Goal: Task Accomplishment & Management: Manage account settings

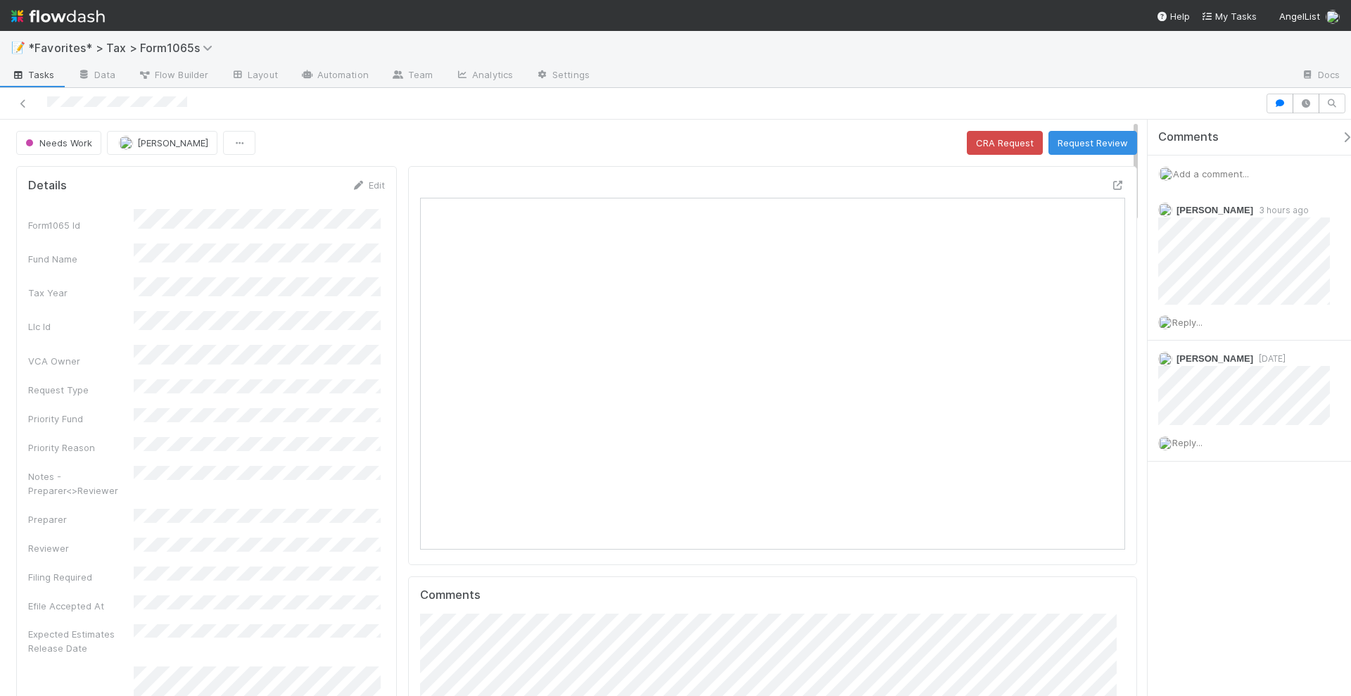
scroll to position [273, 683]
click at [139, 46] on span "*Favorites* > Tax > Form1065s" at bounding box center [123, 48] width 191 height 14
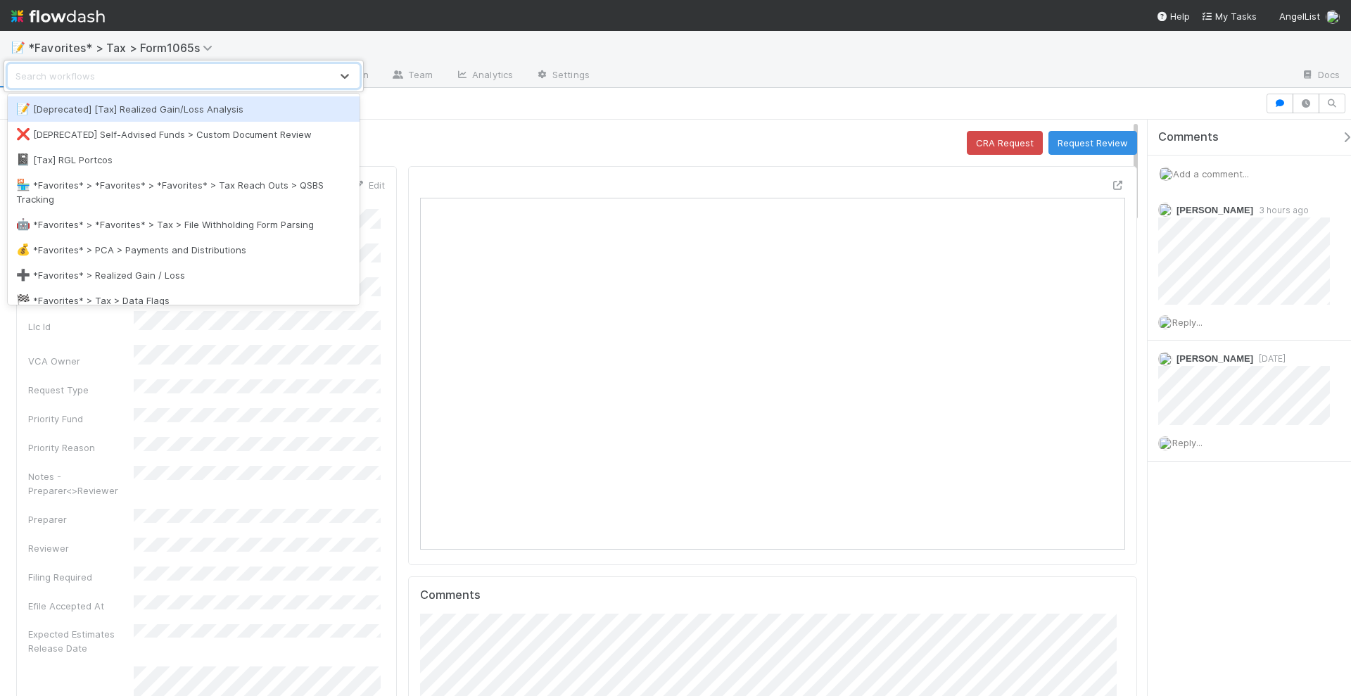
click at [370, 36] on div "option [Deprecated] [Tax] Realized Gain/Loss Analysis focused, 1 of 91. 91 resu…" at bounding box center [675, 348] width 1351 height 696
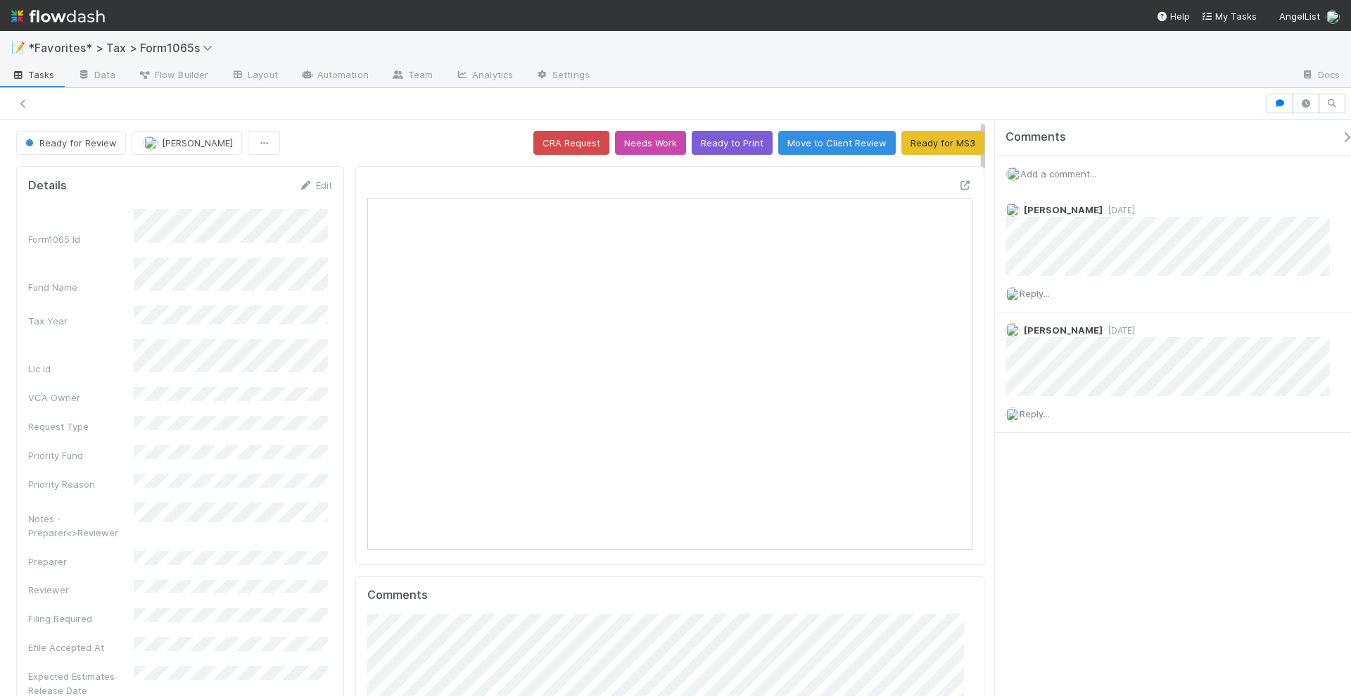
scroll to position [273, 584]
click at [96, 21] on img at bounding box center [58, 16] width 94 height 24
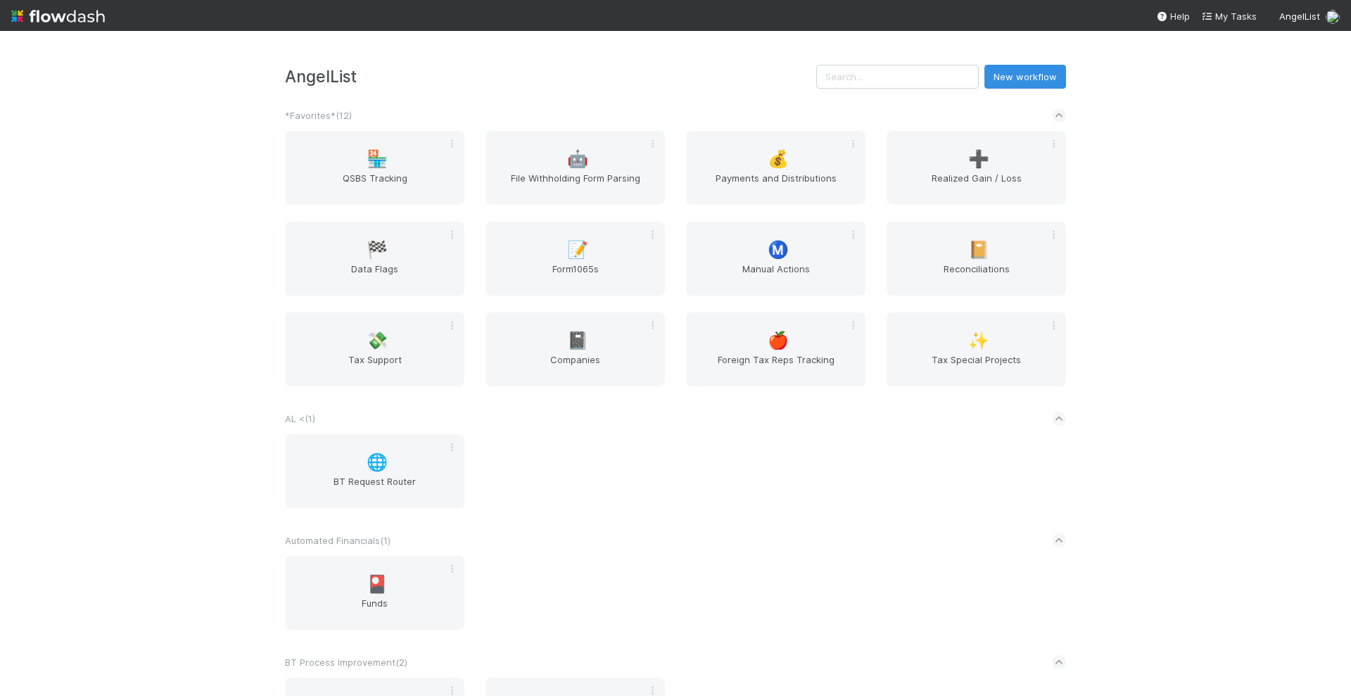
click at [1148, 308] on div "AngelList New workflow *Favorites* ( 12 ) 🏪 QSBS Tracking 🤖 File Withholding Fo…" at bounding box center [675, 363] width 1351 height 665
click at [1168, 296] on div "AngelList New workflow *Favorites* ( 12 ) 🏪 QSBS Tracking 🤖 File Withholding Fo…" at bounding box center [675, 363] width 1351 height 665
click at [1141, 276] on div "AngelList New workflow *Favorites* ( 12 ) 🏪 QSBS Tracking 🤖 File Withholding Fo…" at bounding box center [675, 363] width 1351 height 665
click at [577, 266] on span "Form1065s" at bounding box center [575, 276] width 168 height 28
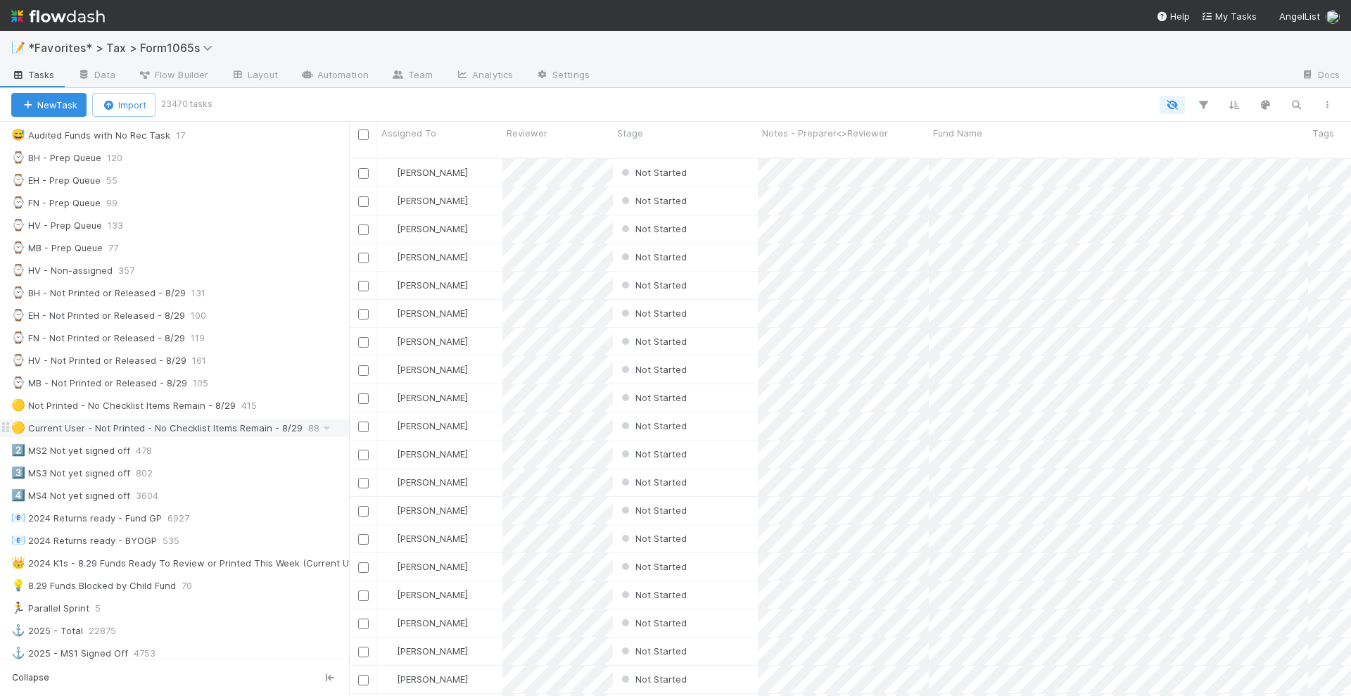
scroll to position [352, 0]
click at [173, 414] on div "🟡 Current User - Not Printed - No Checklist Items Remain - 8/29" at bounding box center [156, 423] width 291 height 18
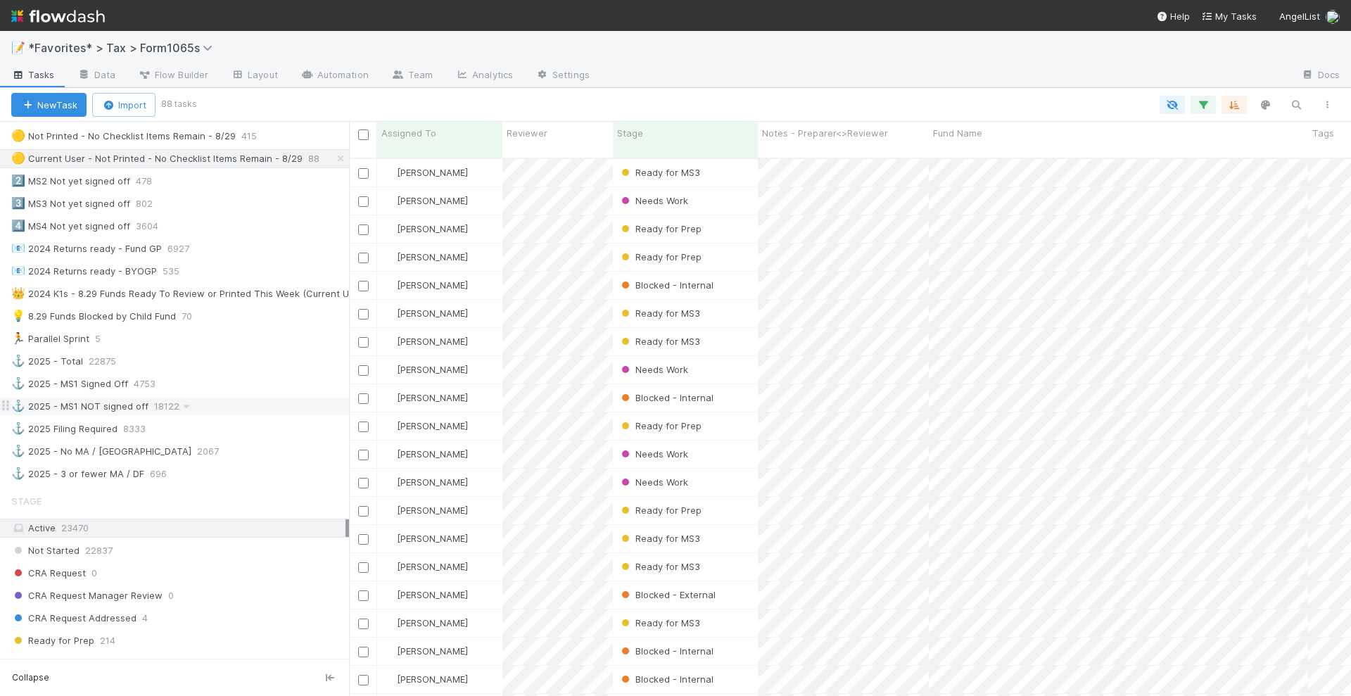
scroll to position [792, 0]
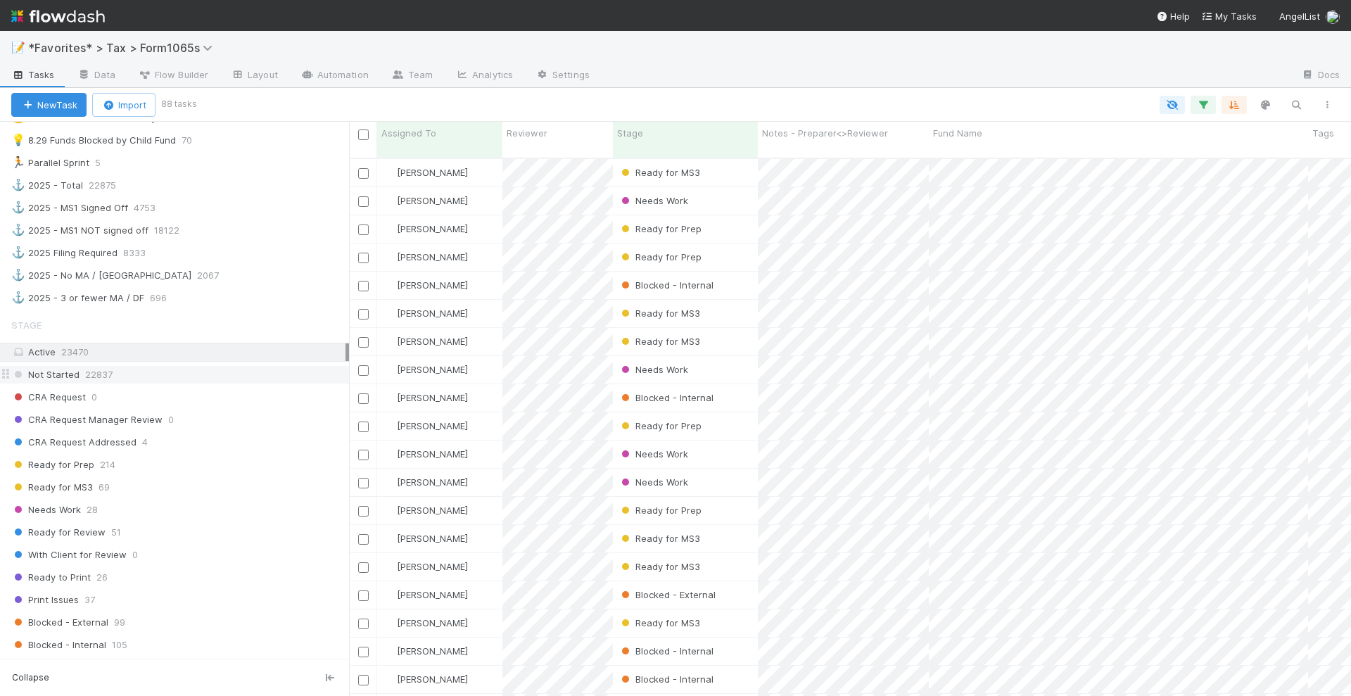
click at [70, 366] on span "Not Started" at bounding box center [45, 375] width 68 height 18
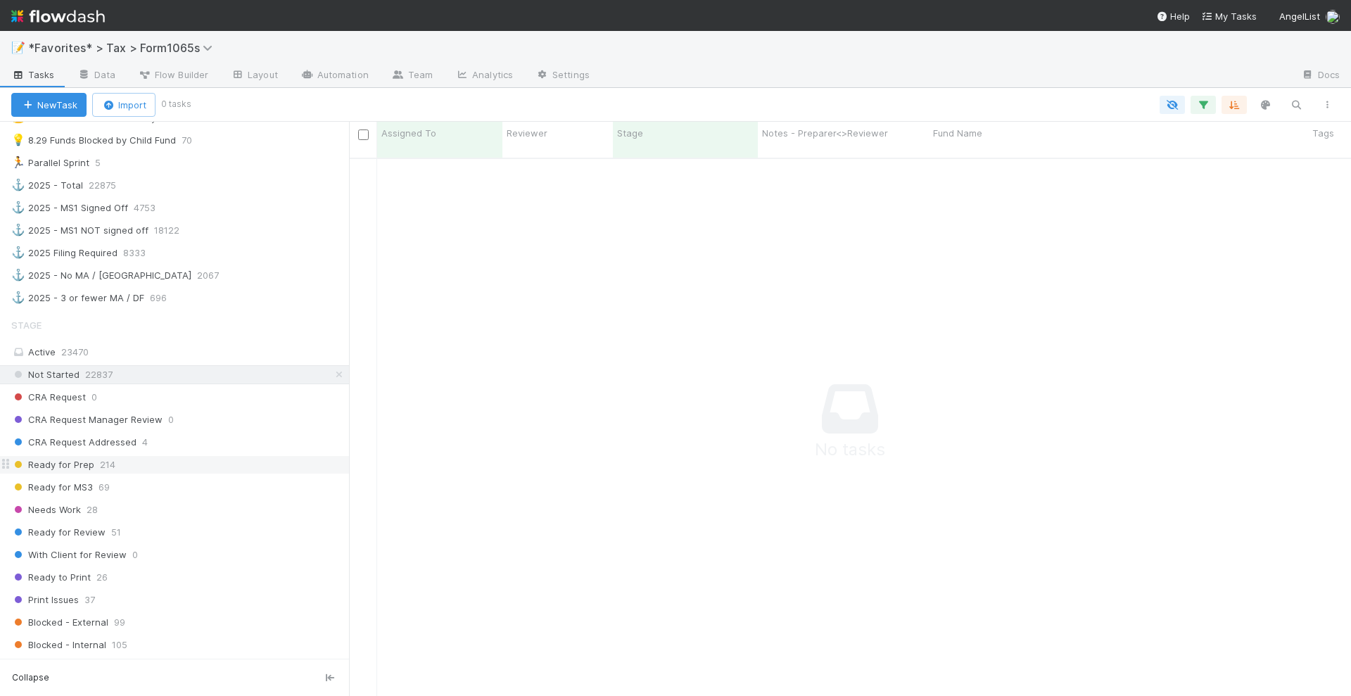
scroll to position [523, 976]
click at [51, 456] on span "Ready for Prep" at bounding box center [52, 465] width 83 height 18
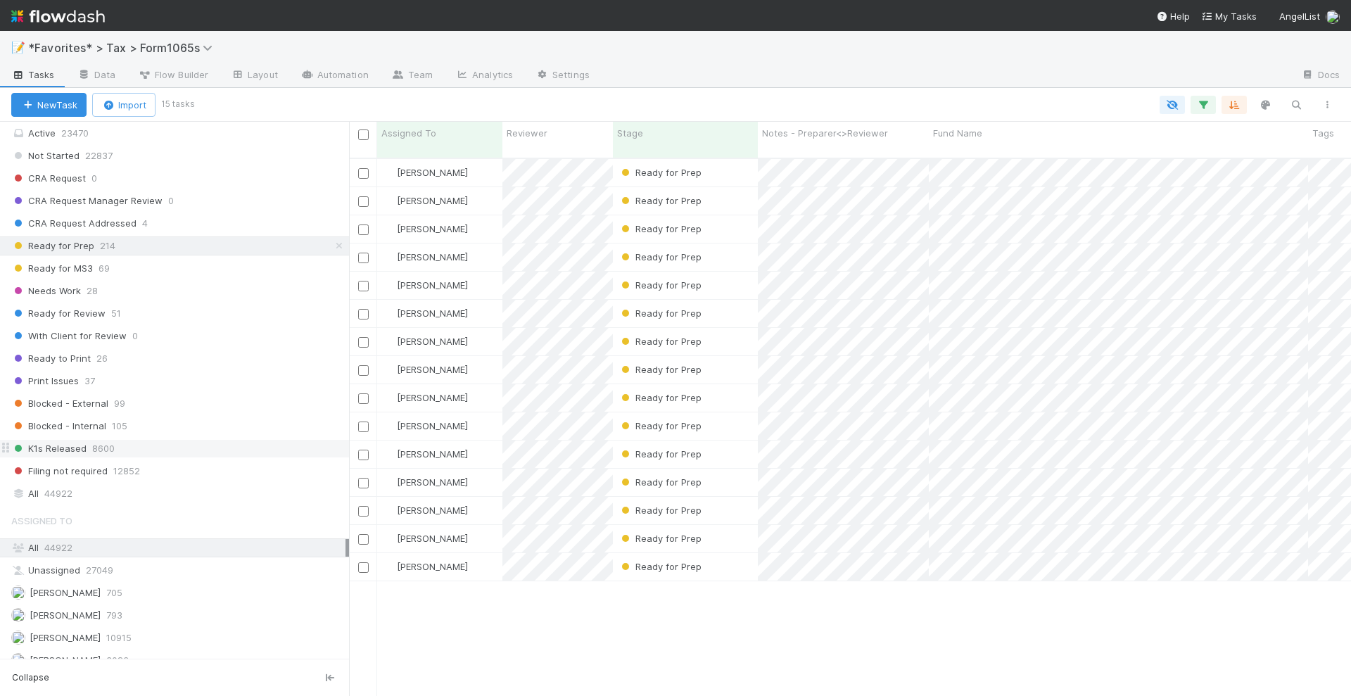
scroll to position [1012, 0]
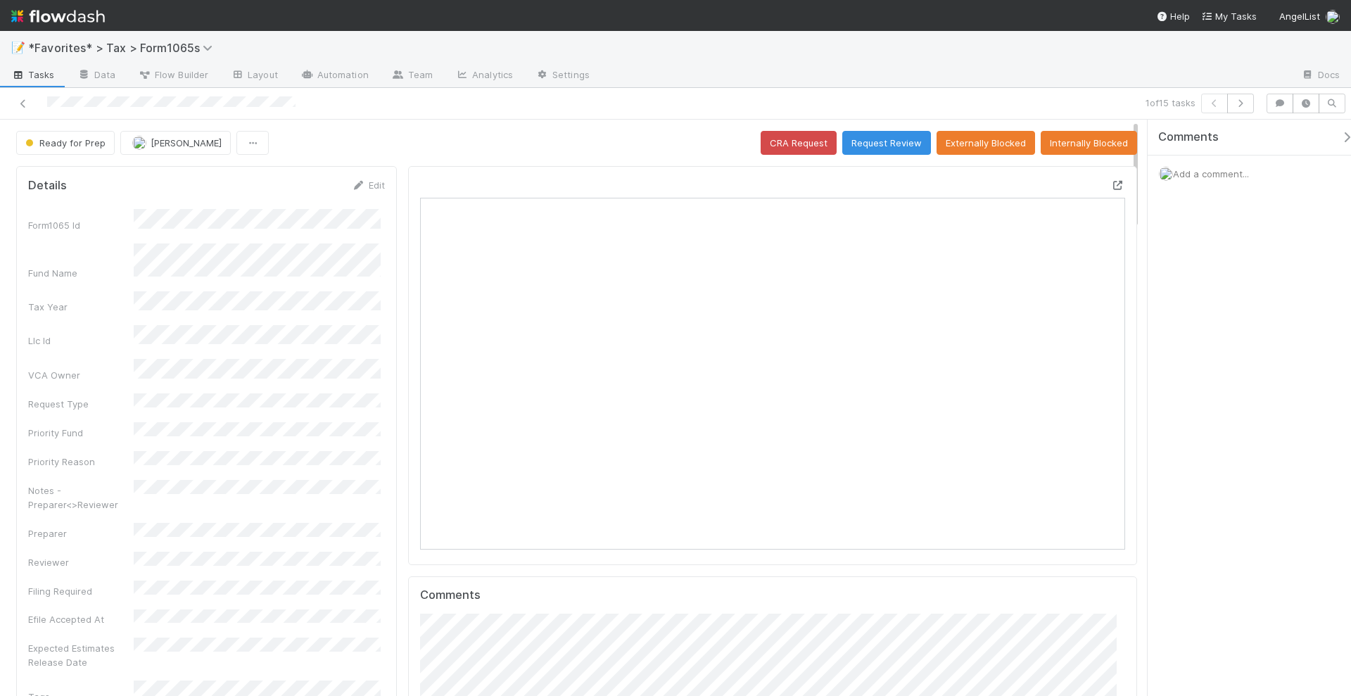
click at [1111, 182] on icon at bounding box center [1118, 185] width 14 height 9
click at [891, 150] on button "Request Review" at bounding box center [887, 143] width 89 height 24
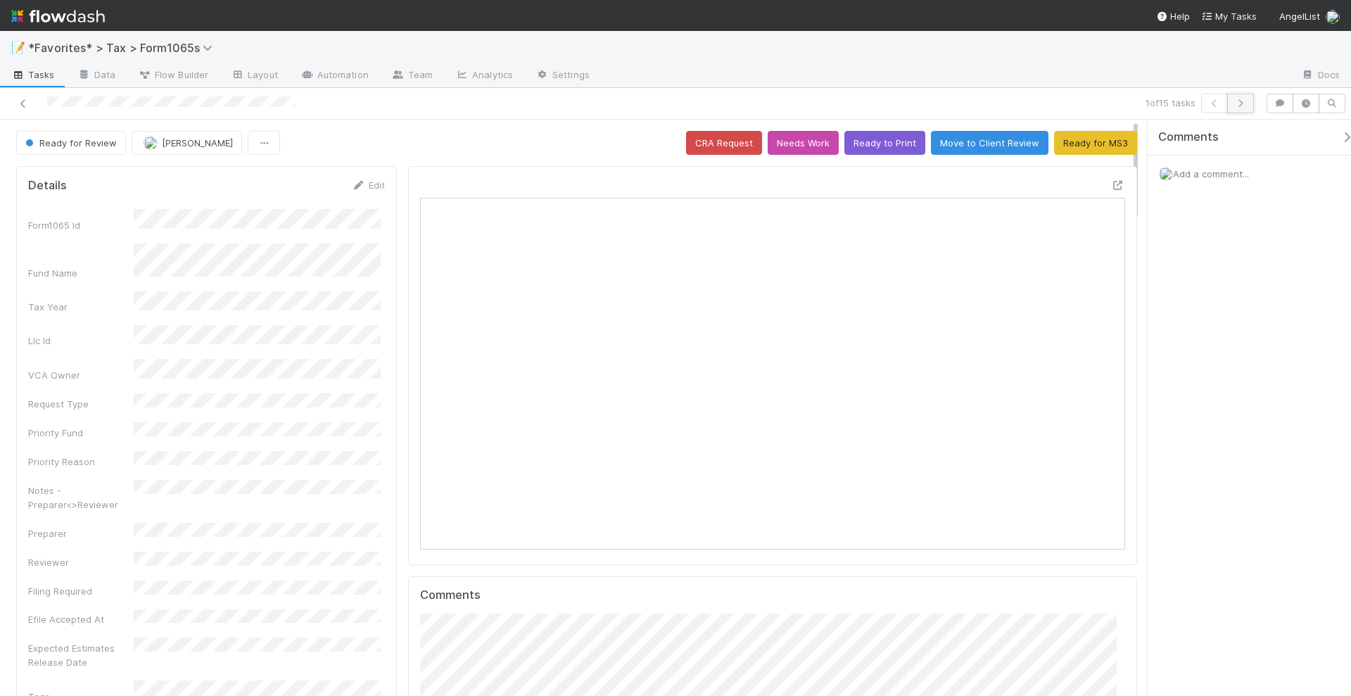
click at [1248, 106] on icon "button" at bounding box center [1241, 103] width 14 height 8
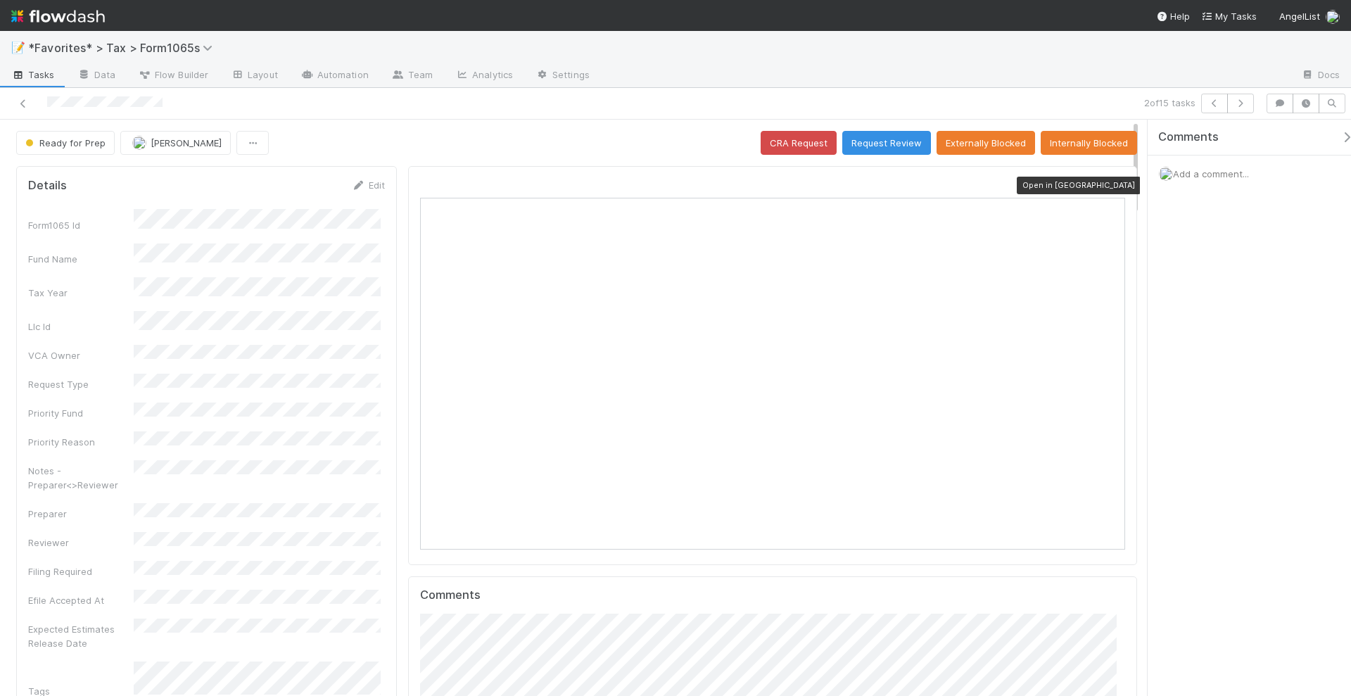
click at [1111, 184] on icon at bounding box center [1118, 185] width 14 height 9
click at [865, 132] on button "Request Review" at bounding box center [887, 143] width 89 height 24
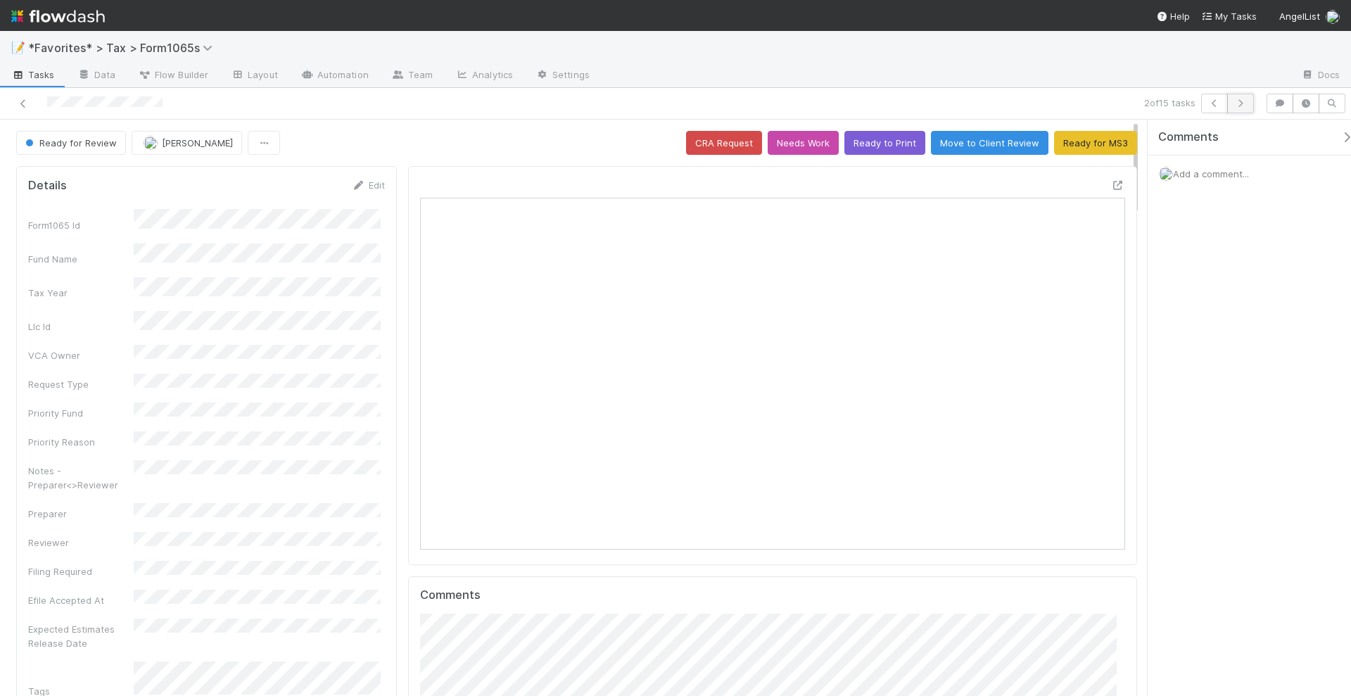
click at [1243, 105] on icon "button" at bounding box center [1241, 103] width 14 height 8
click at [1242, 108] on button "button" at bounding box center [1241, 104] width 27 height 20
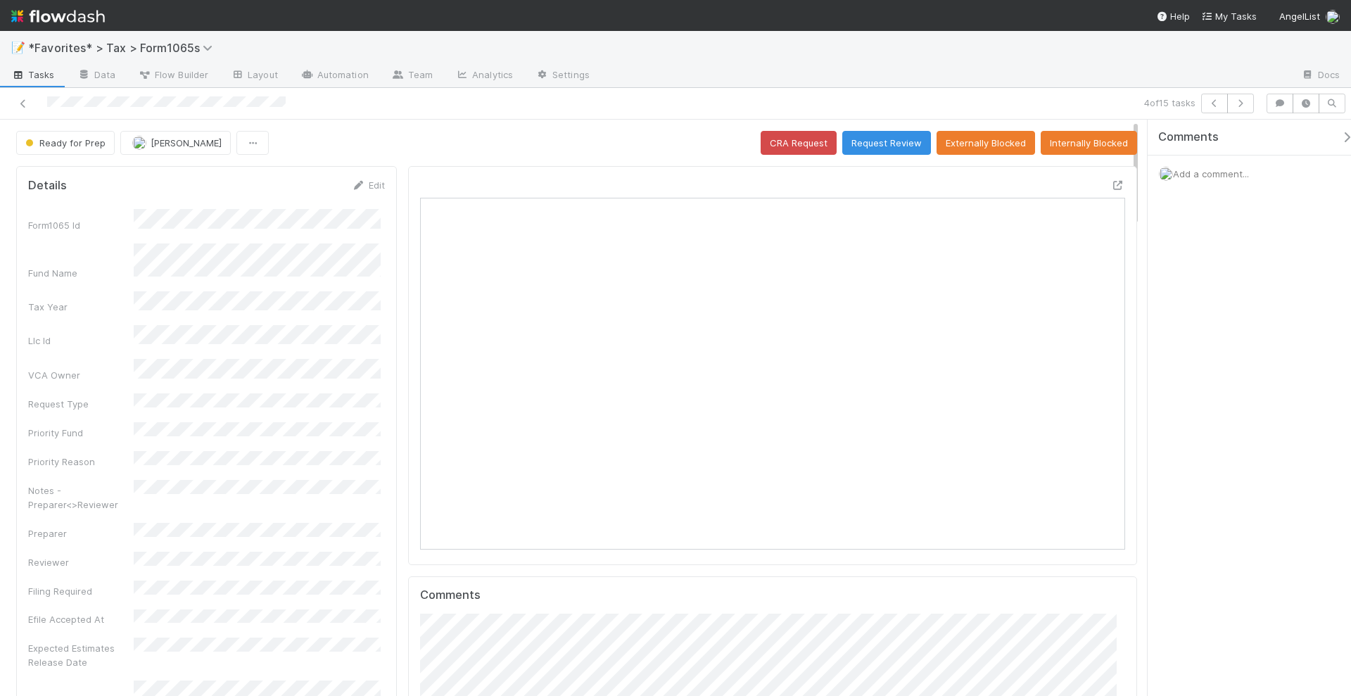
scroll to position [273, 683]
click at [894, 149] on button "Request Review" at bounding box center [887, 143] width 89 height 24
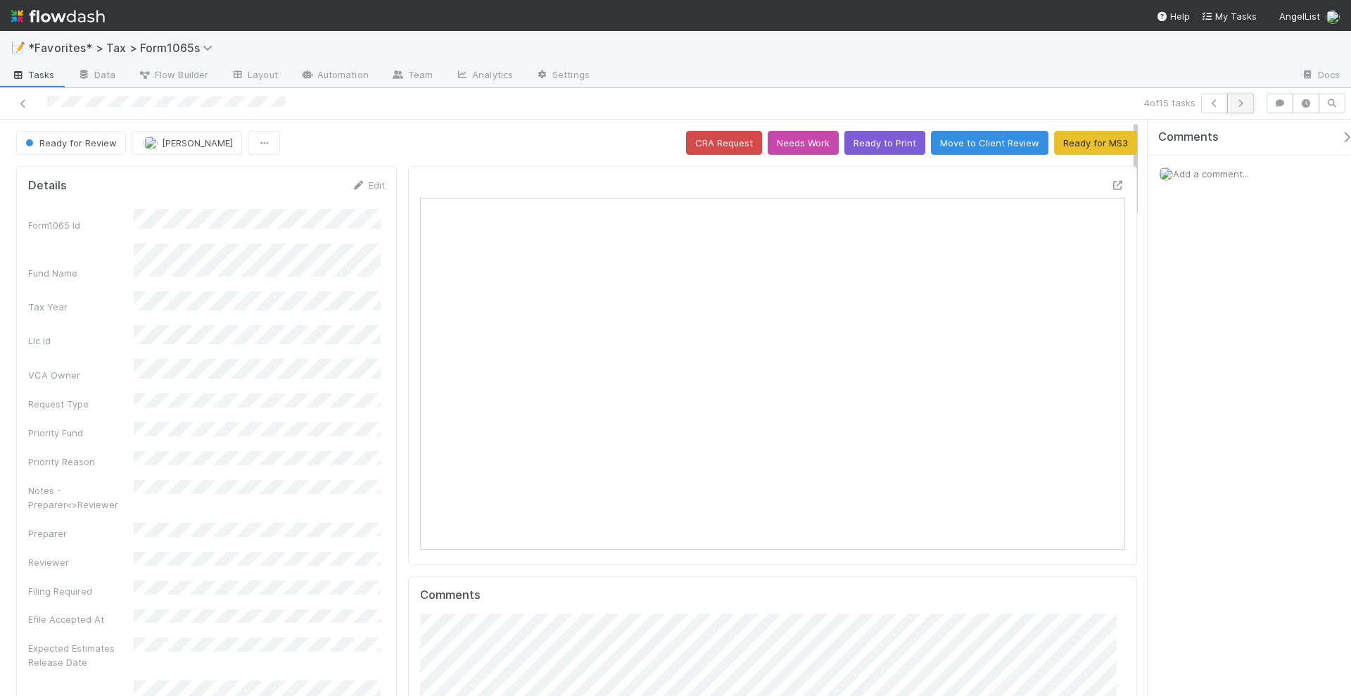
click at [1251, 99] on button "button" at bounding box center [1241, 104] width 27 height 20
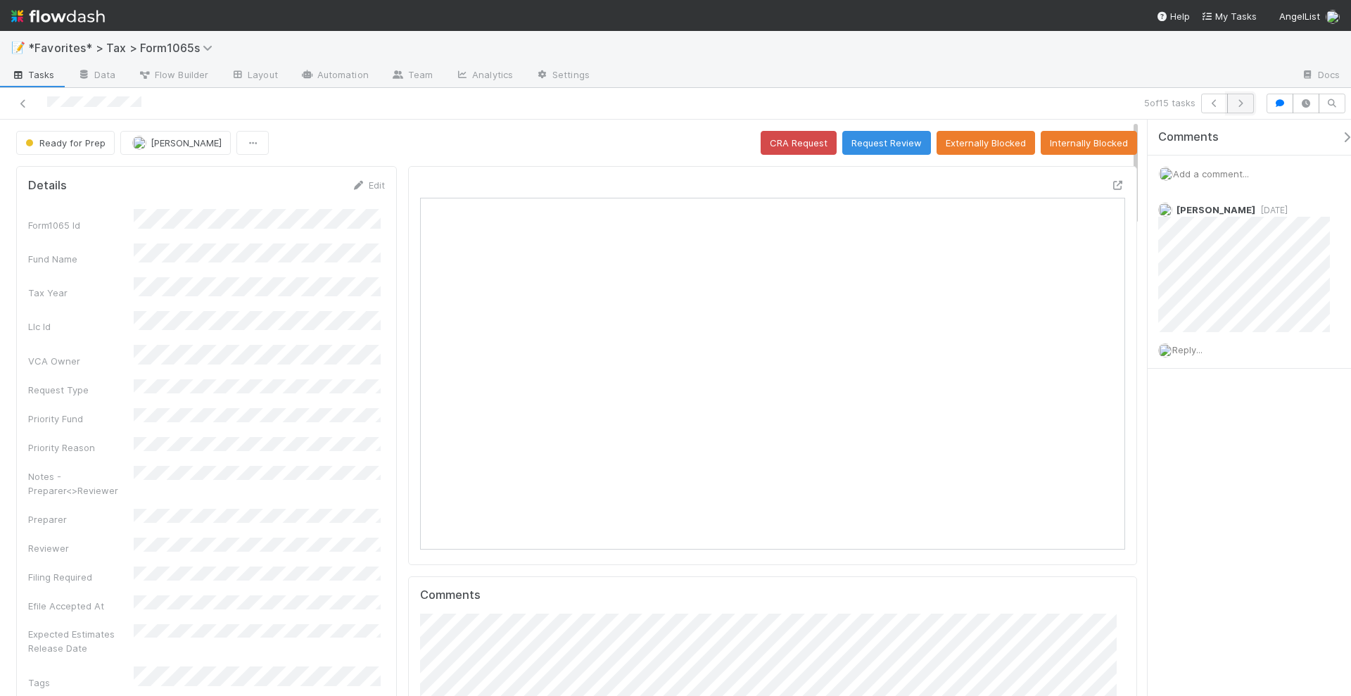
click at [1242, 109] on button "button" at bounding box center [1241, 104] width 27 height 20
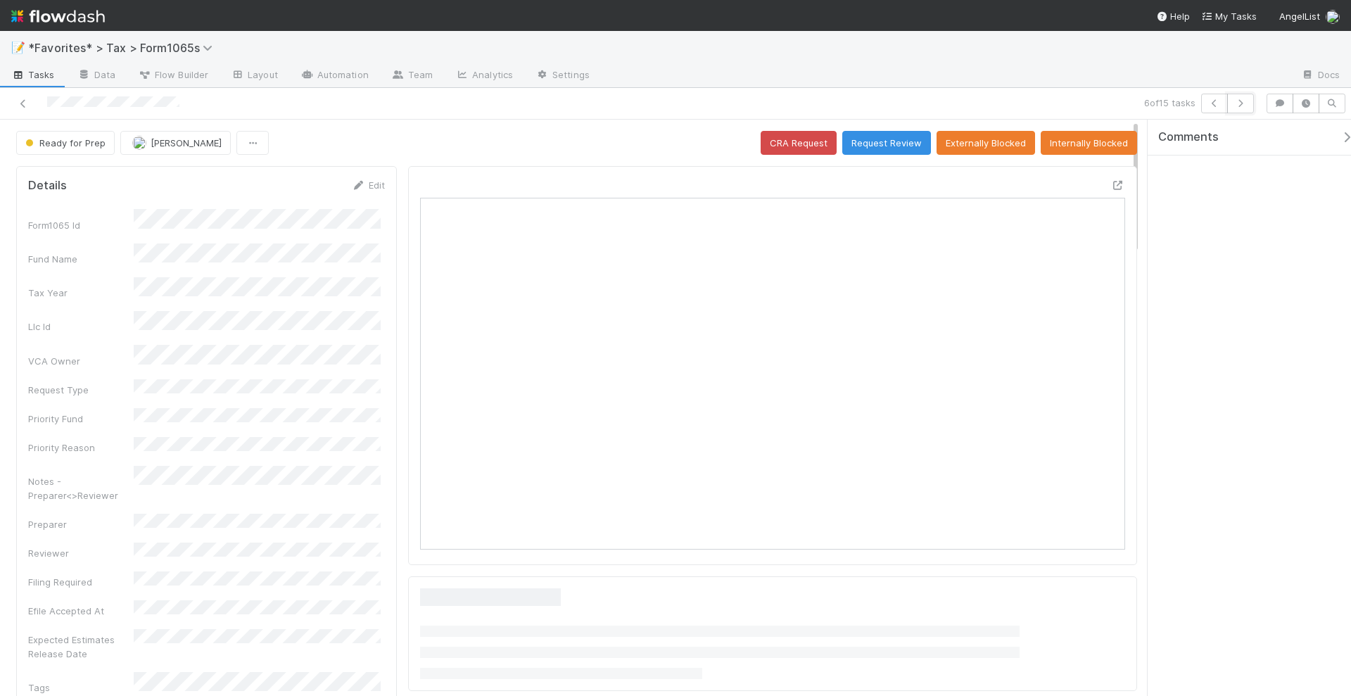
click at [1242, 109] on button "button" at bounding box center [1241, 104] width 27 height 20
click at [1111, 181] on icon at bounding box center [1118, 185] width 14 height 9
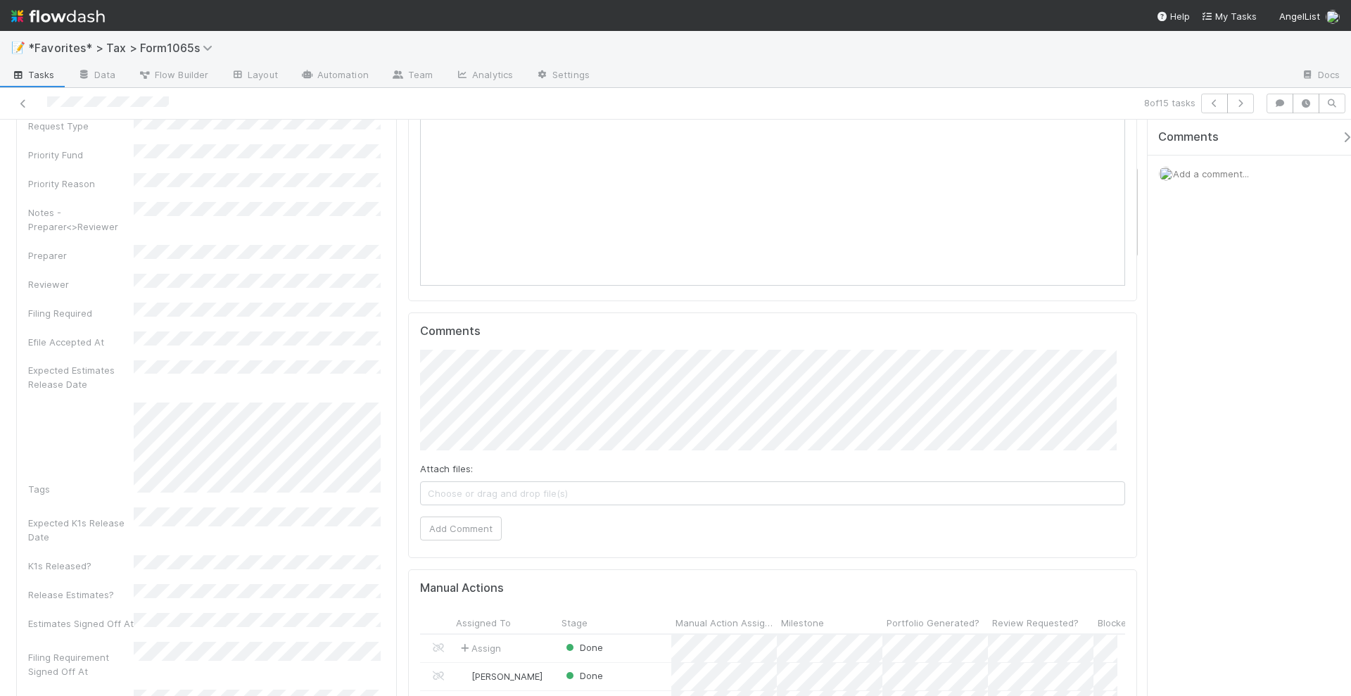
scroll to position [0, 0]
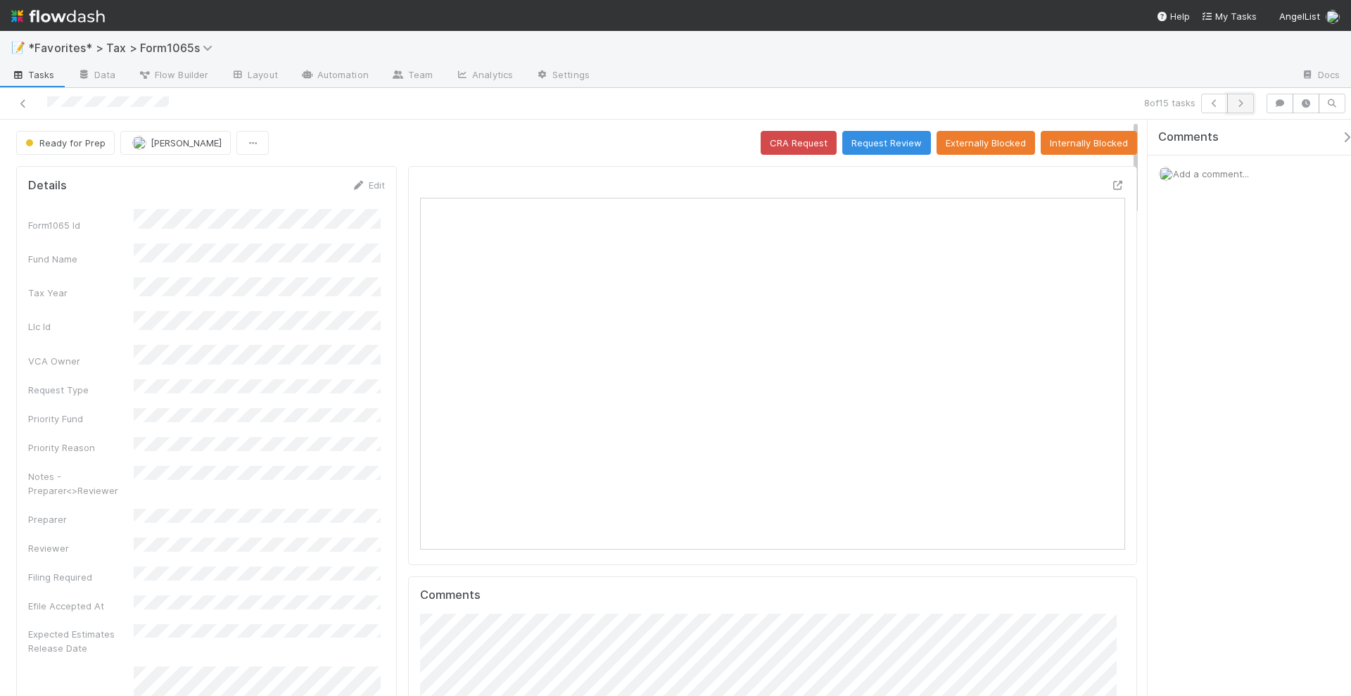
click at [1243, 102] on icon "button" at bounding box center [1241, 103] width 14 height 8
click at [1111, 183] on icon at bounding box center [1118, 185] width 14 height 9
click at [1188, 173] on span "Add a comment..." at bounding box center [1211, 173] width 76 height 11
click at [1223, 384] on button "Add Comment" at bounding box center [1212, 391] width 82 height 24
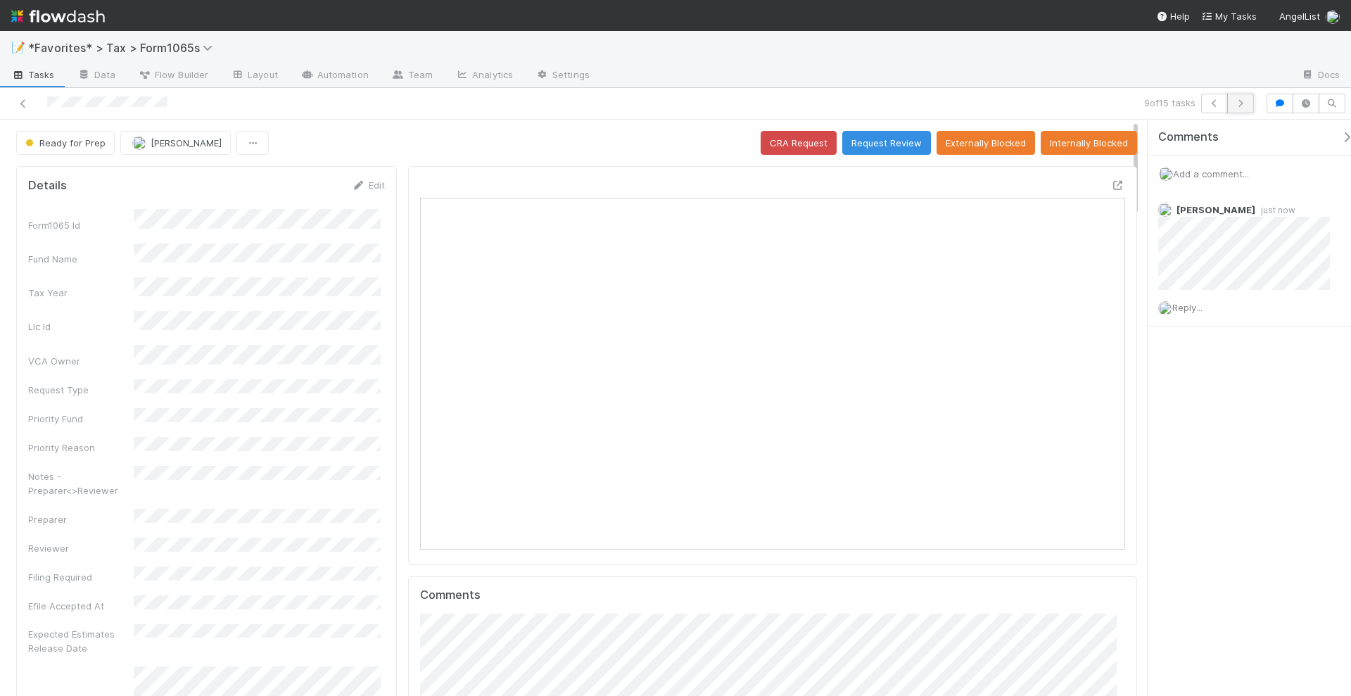
click at [1246, 103] on icon "button" at bounding box center [1241, 103] width 14 height 8
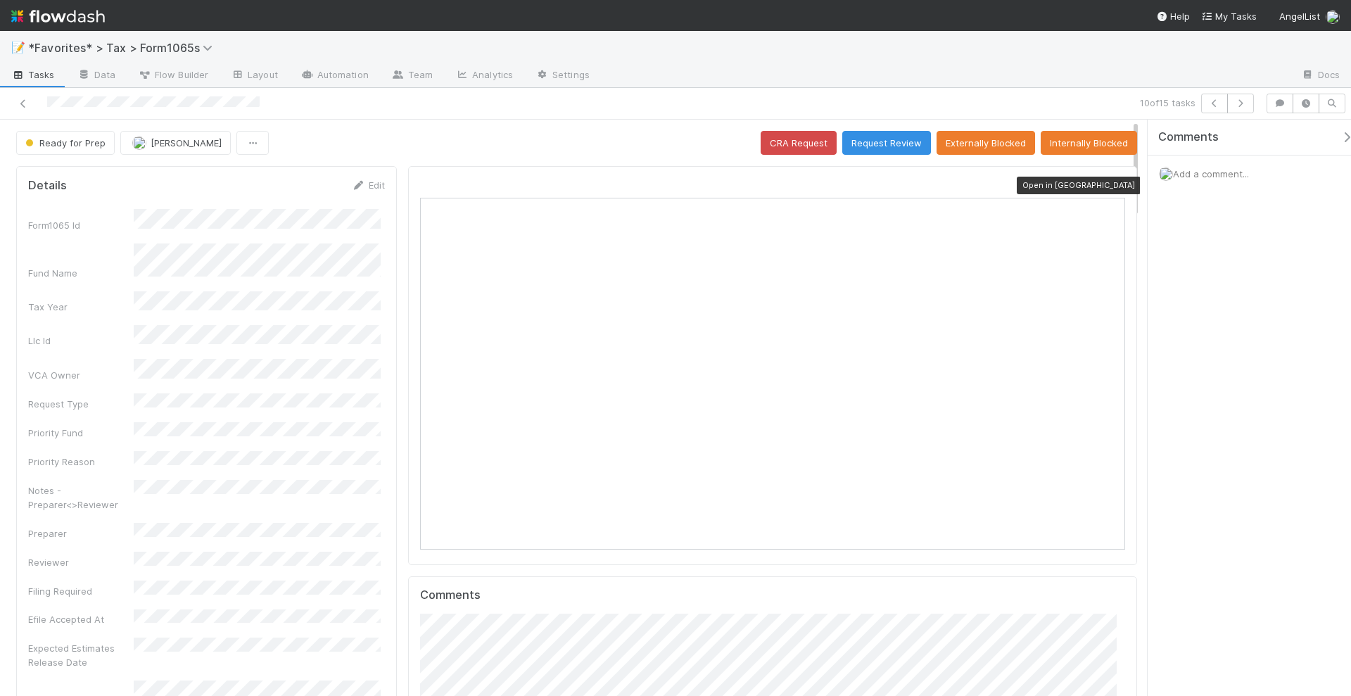
click at [1111, 182] on icon at bounding box center [1118, 185] width 14 height 9
click at [887, 131] on button "Request Review" at bounding box center [887, 143] width 89 height 24
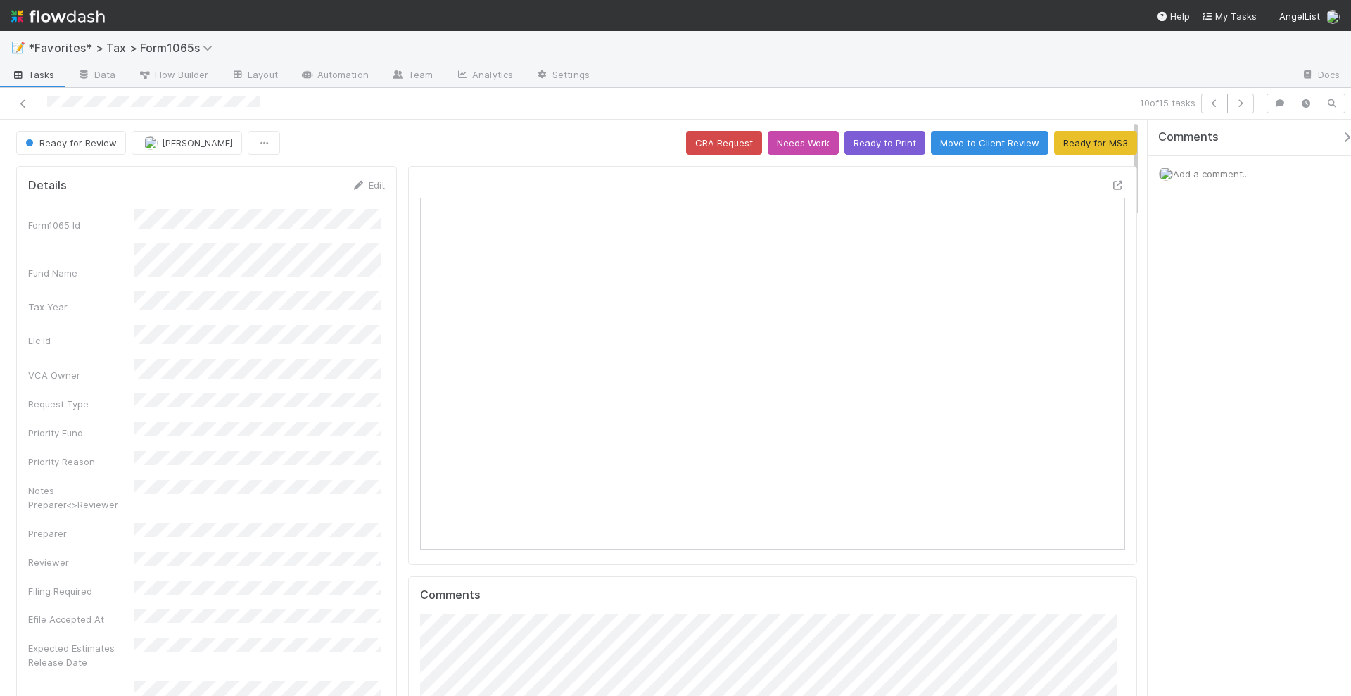
click at [1118, 92] on div "10 of 15 tasks" at bounding box center [675, 104] width 1351 height 32
click at [1235, 102] on button "button" at bounding box center [1241, 104] width 27 height 20
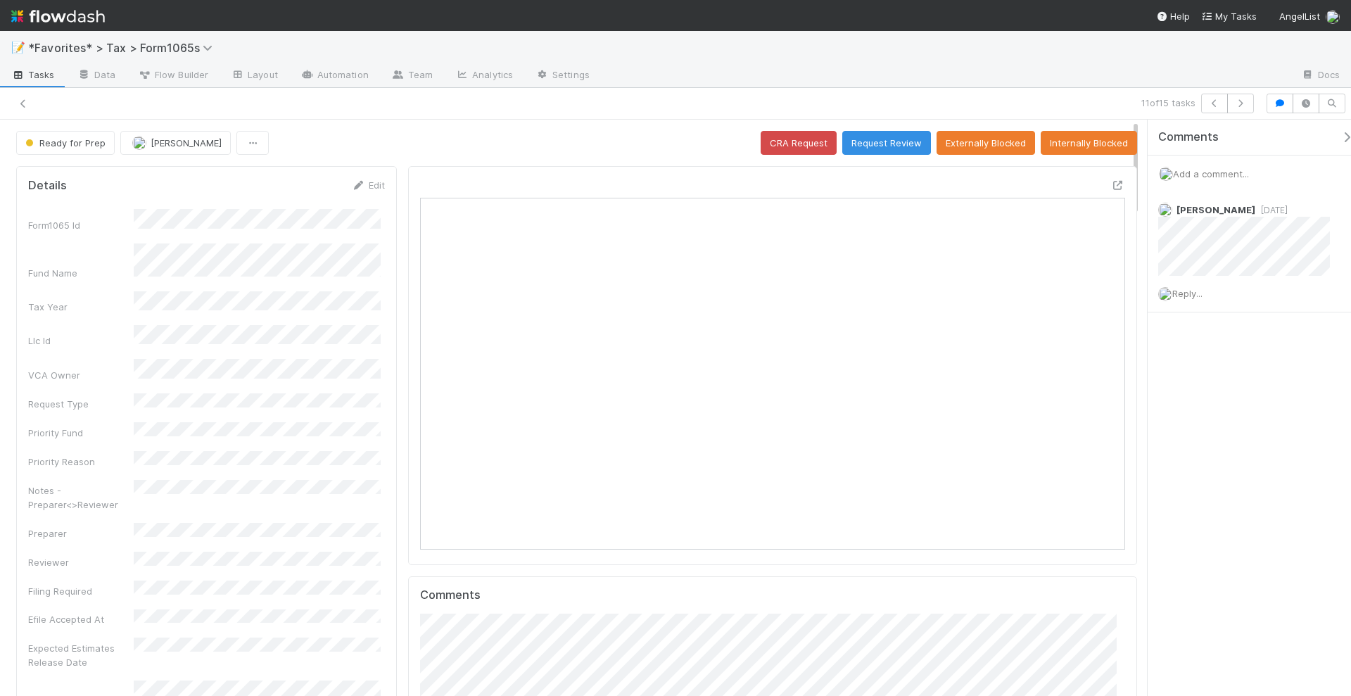
scroll to position [273, 683]
click at [1113, 179] on div at bounding box center [772, 365] width 729 height 399
click at [1111, 181] on icon at bounding box center [1118, 185] width 14 height 9
click at [887, 132] on button "Request Review" at bounding box center [887, 143] width 89 height 24
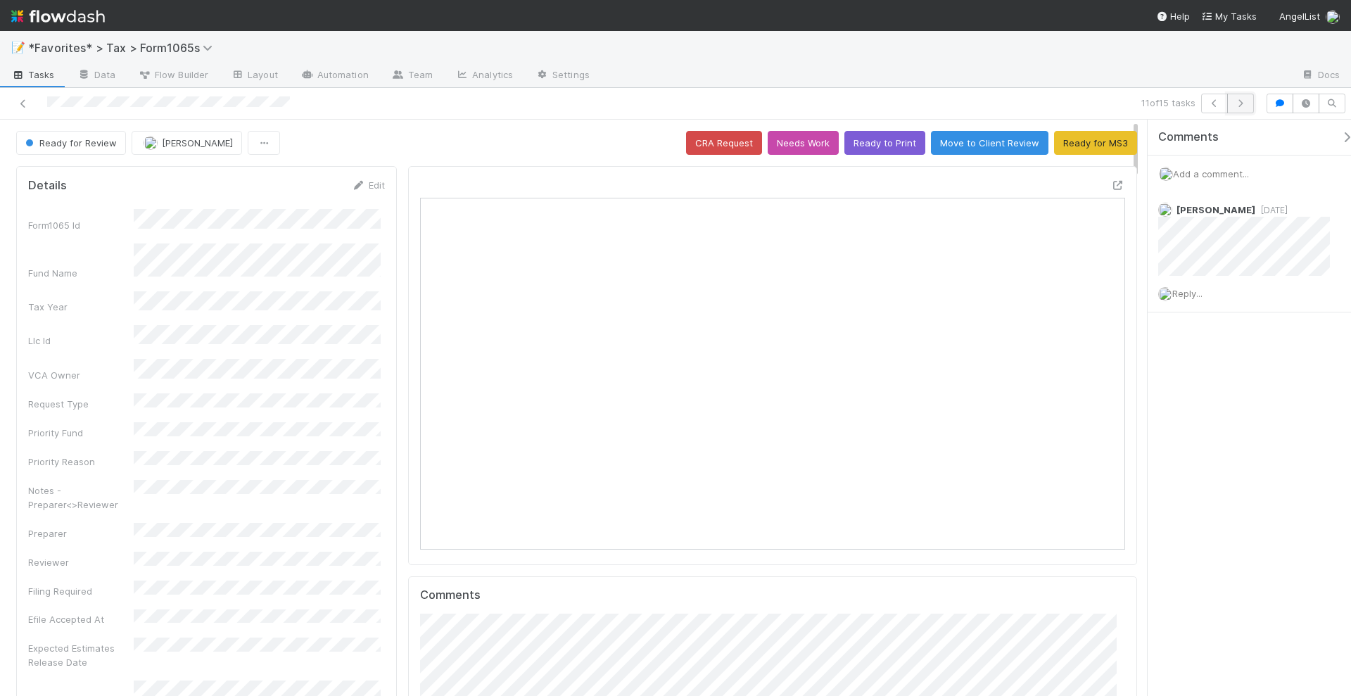
click at [1241, 104] on icon "button" at bounding box center [1241, 103] width 14 height 8
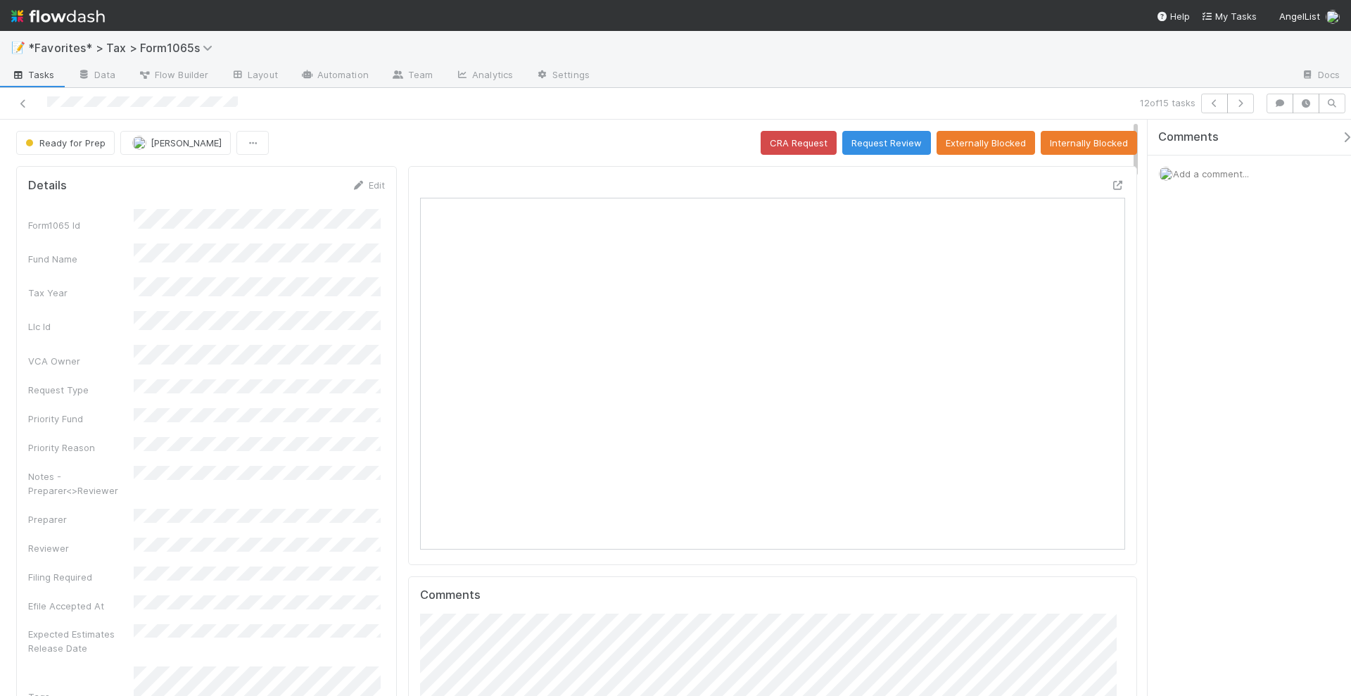
scroll to position [273, 683]
click at [1111, 182] on icon at bounding box center [1118, 185] width 14 height 9
click at [899, 150] on button "Request Review" at bounding box center [887, 143] width 89 height 24
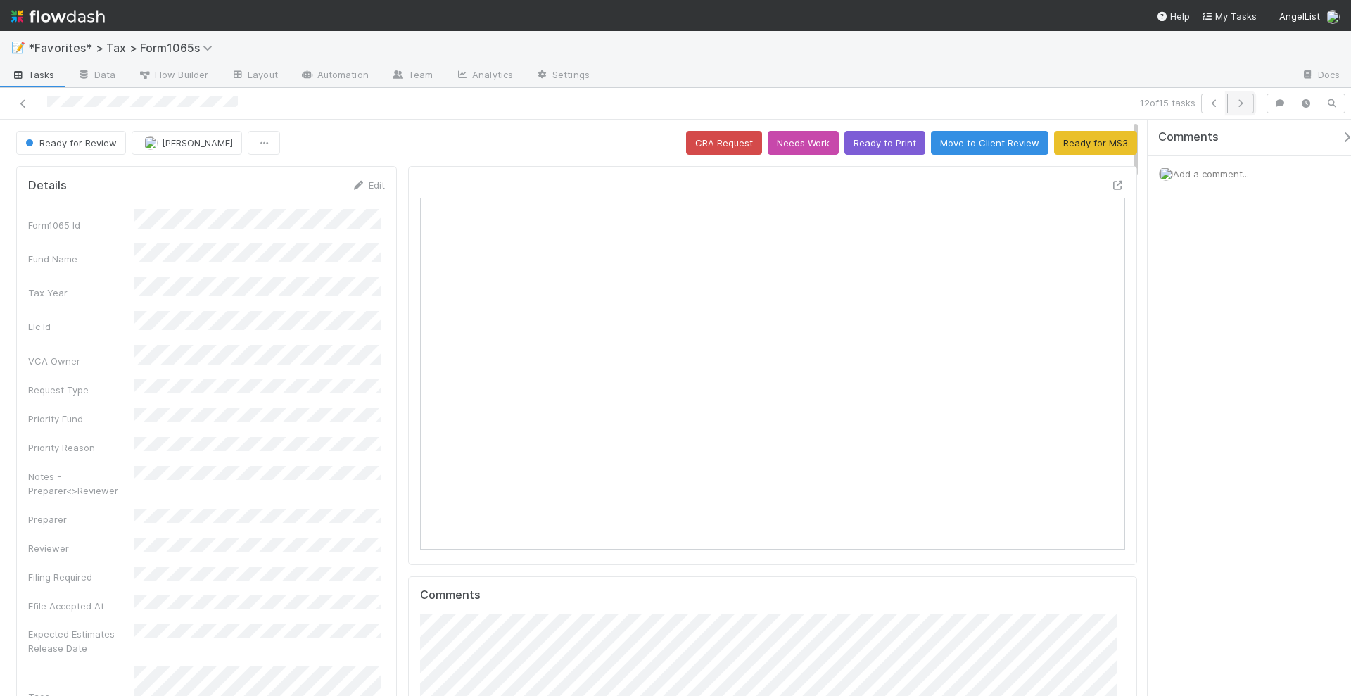
click at [1239, 103] on icon "button" at bounding box center [1241, 103] width 14 height 8
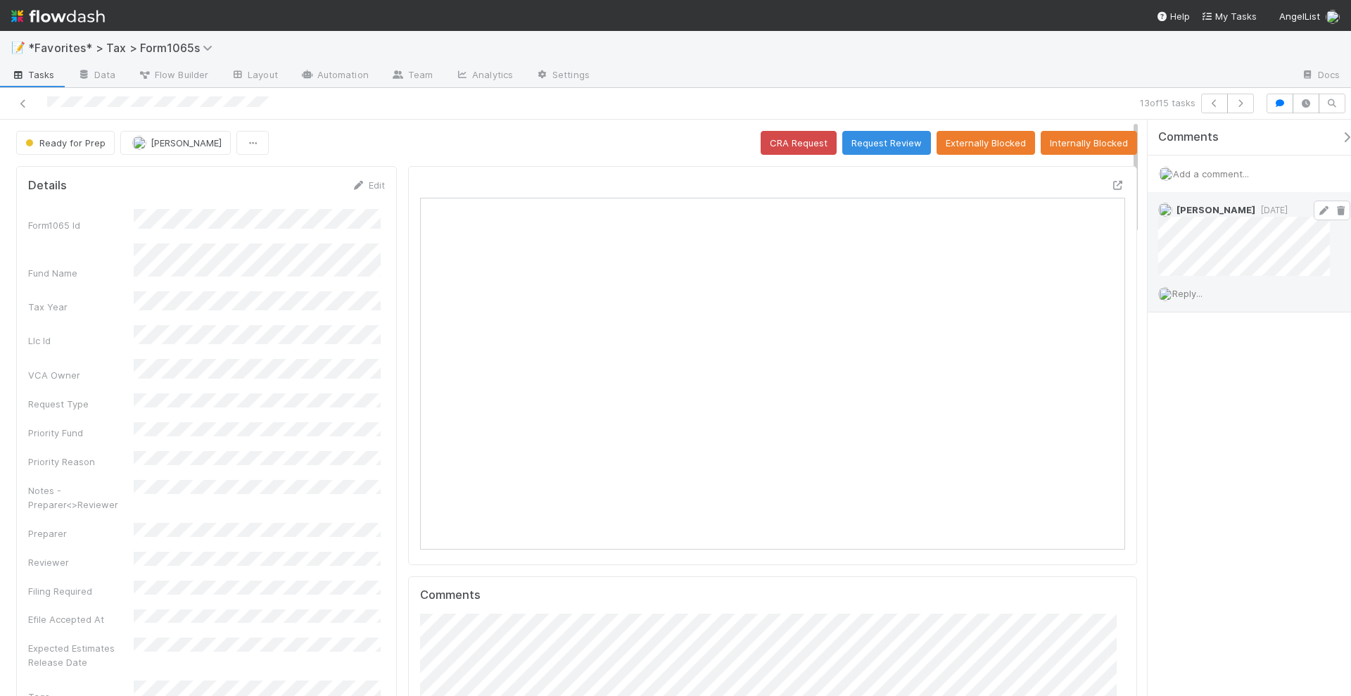
scroll to position [273, 683]
click at [1242, 102] on icon "button" at bounding box center [1241, 103] width 14 height 8
click at [1244, 108] on button "button" at bounding box center [1241, 104] width 27 height 20
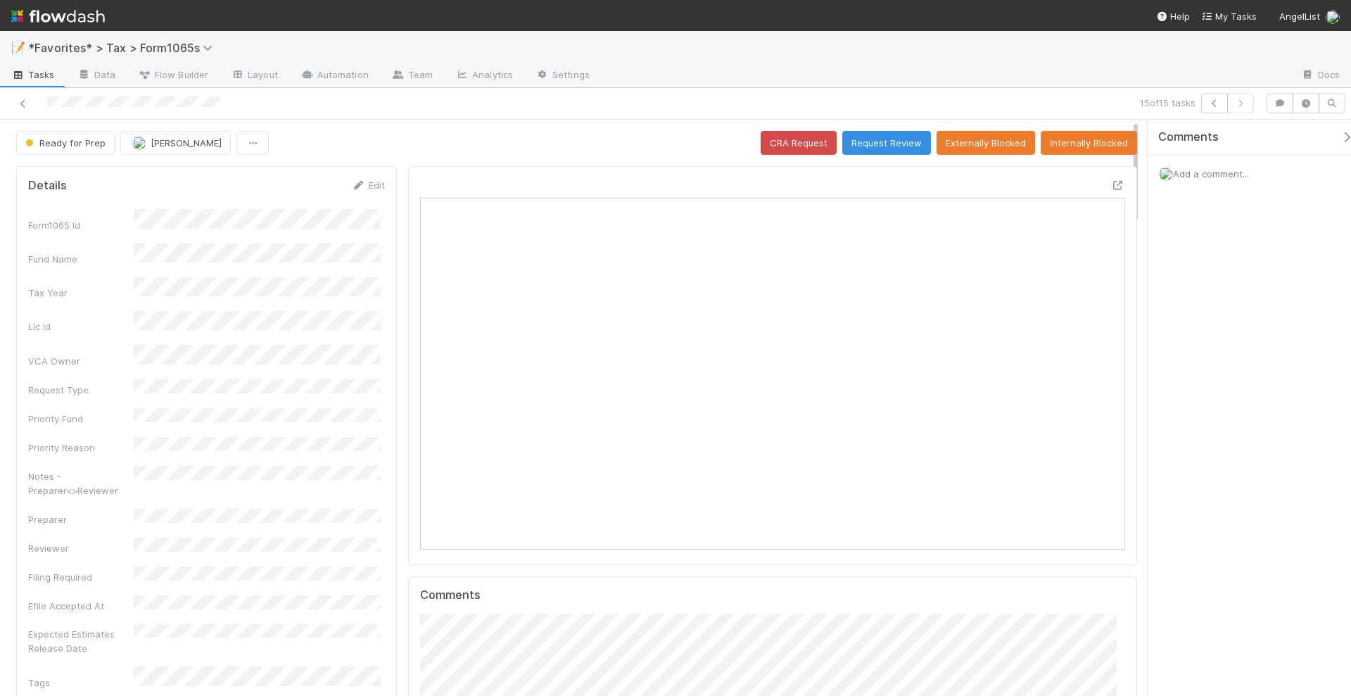
scroll to position [273, 683]
click at [877, 141] on button "Request Review" at bounding box center [899, 143] width 85 height 24
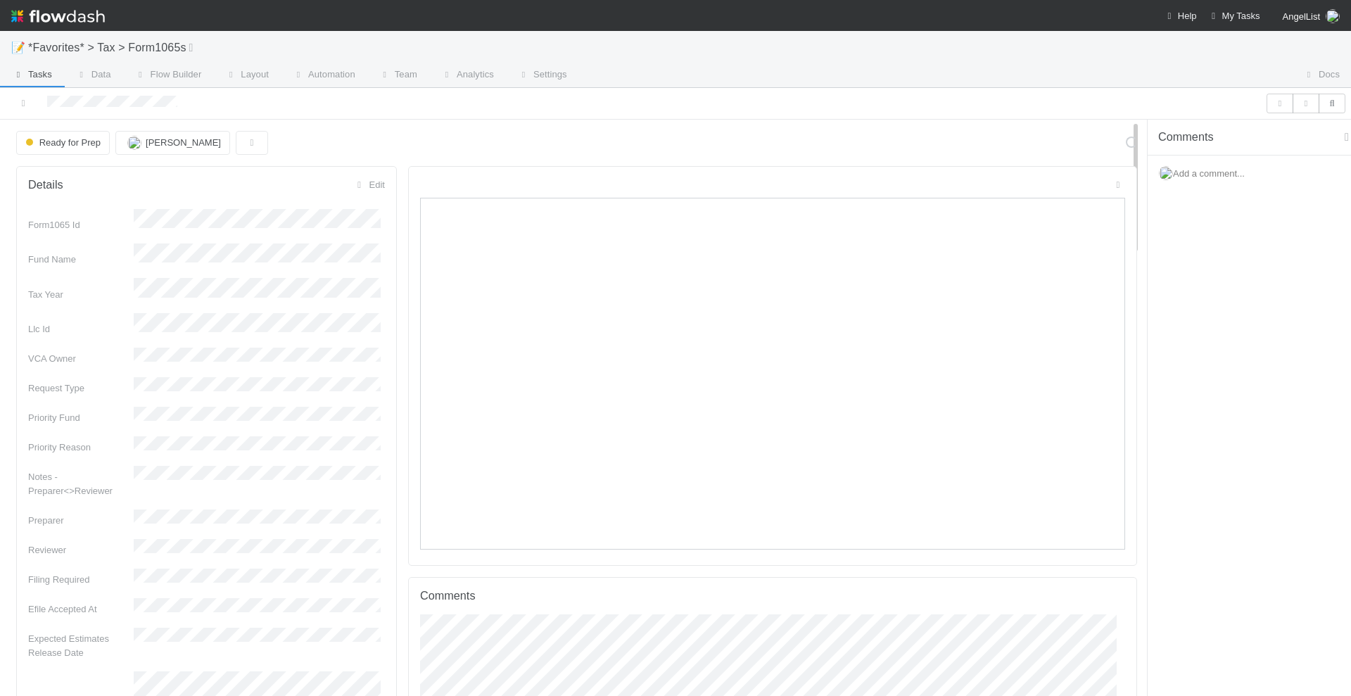
scroll to position [273, 683]
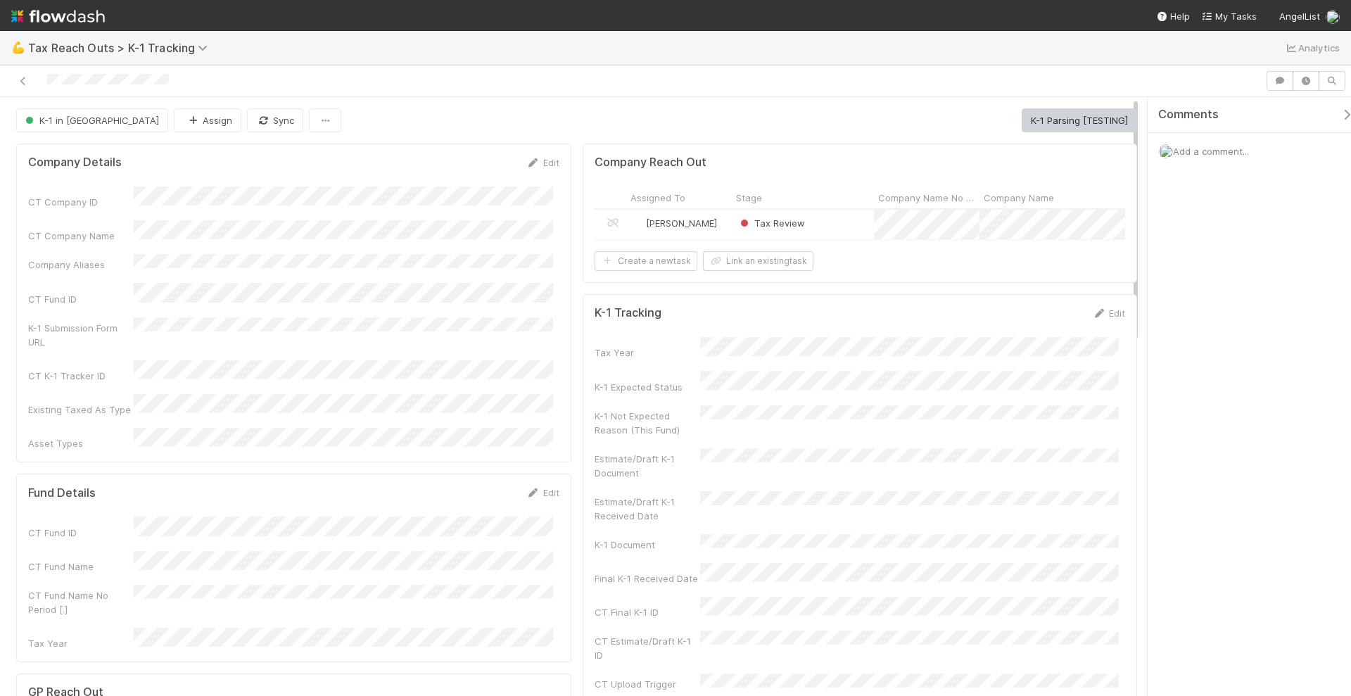
click at [711, 219] on div "Sam Dragul" at bounding box center [679, 225] width 106 height 30
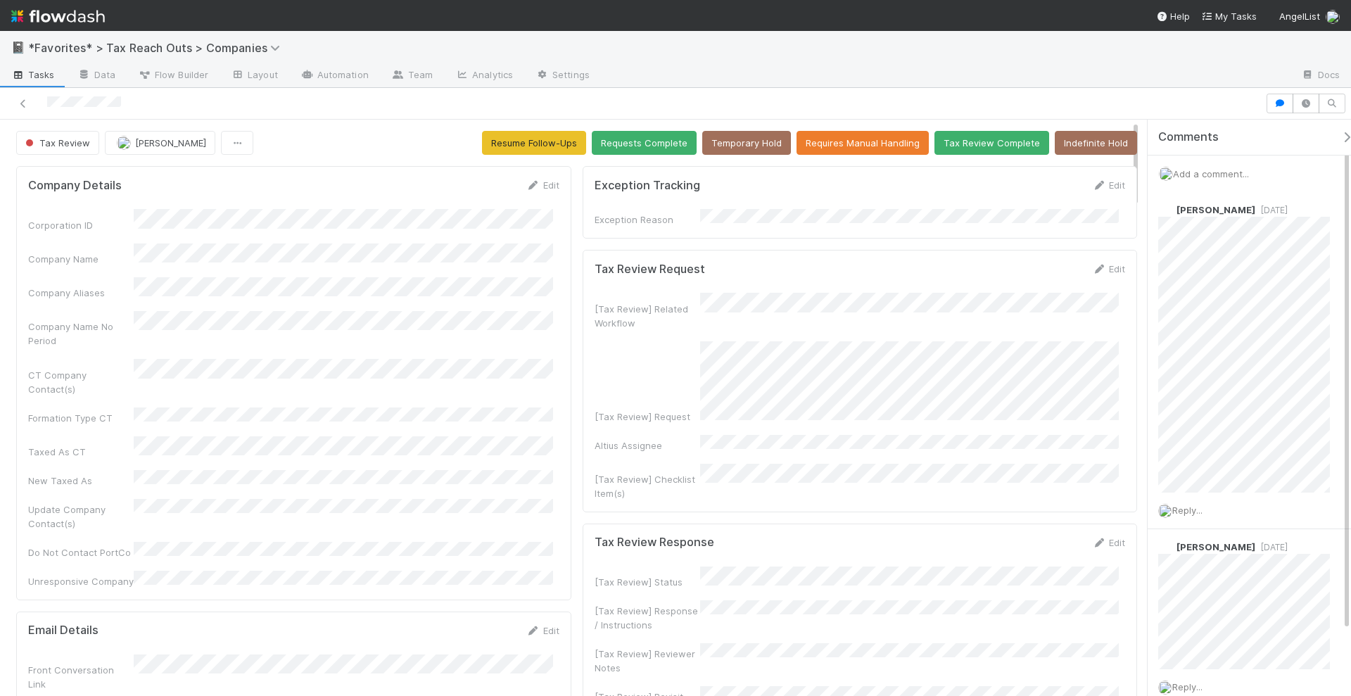
scroll to position [176, 0]
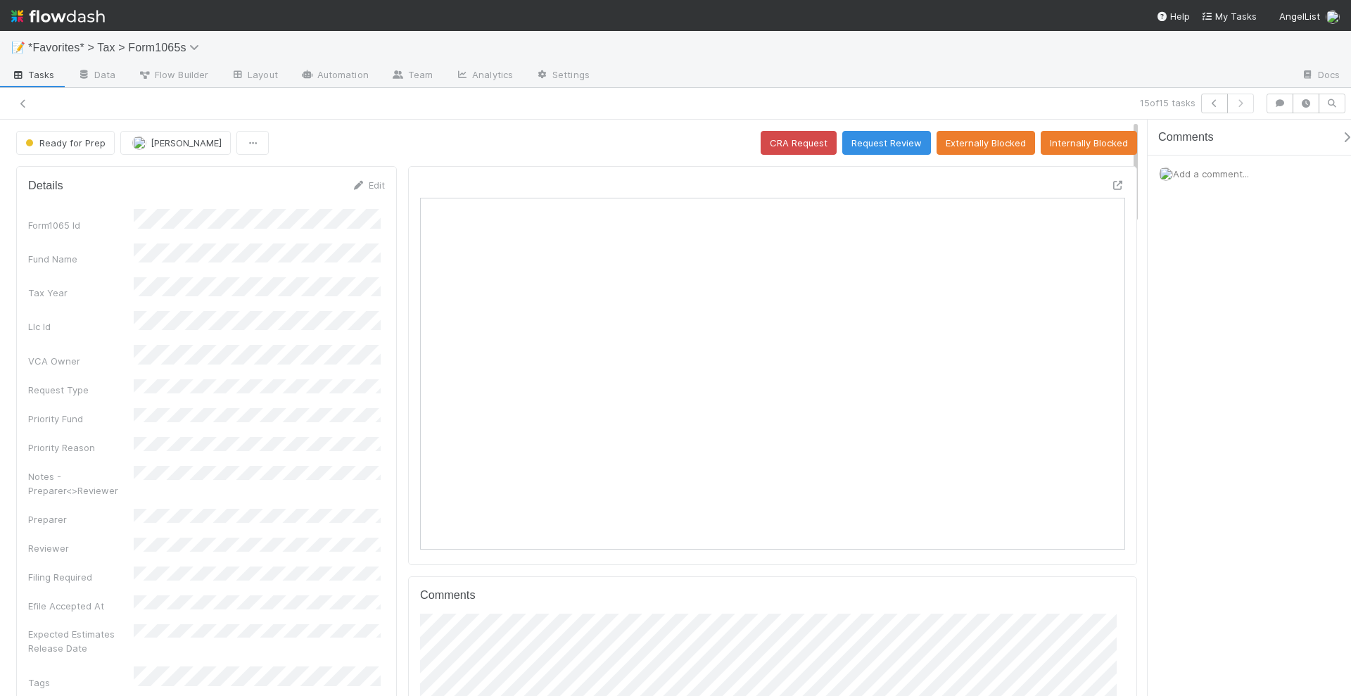
scroll to position [273, 683]
click at [1111, 181] on icon at bounding box center [1118, 185] width 14 height 9
click at [19, 101] on icon at bounding box center [23, 103] width 14 height 9
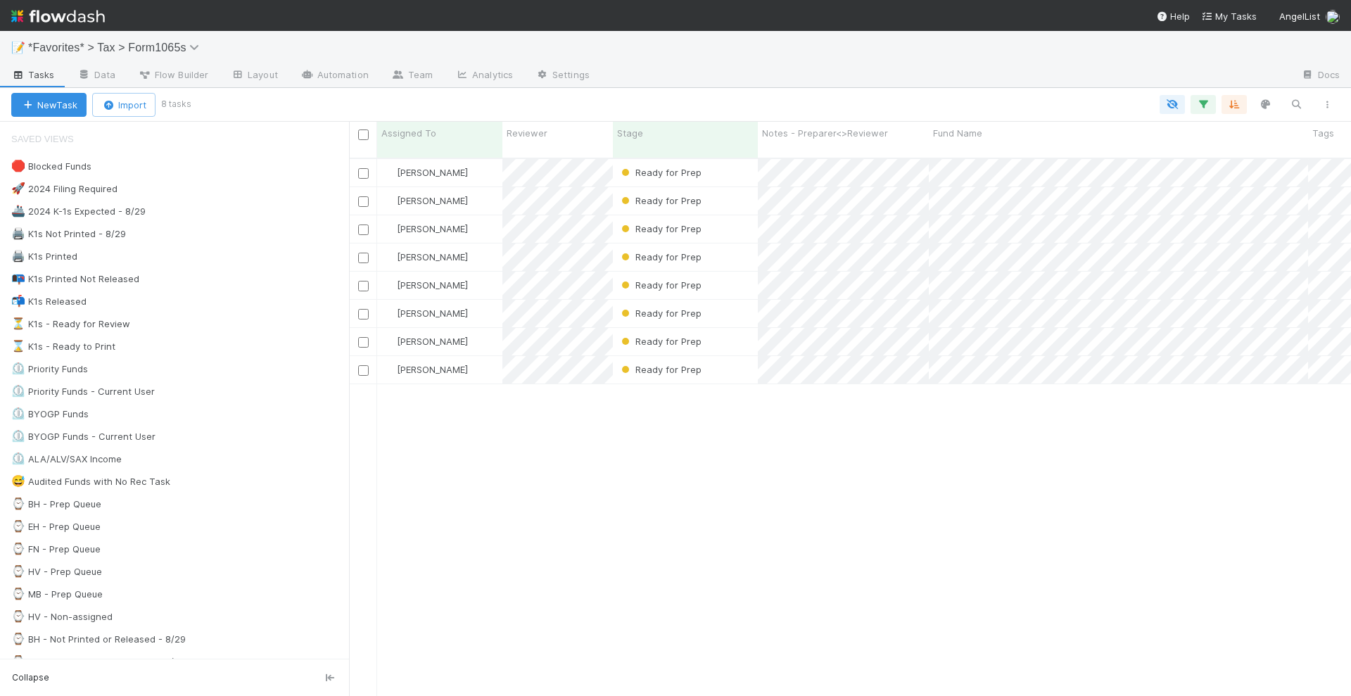
scroll to position [536, 989]
click at [993, 460] on div "Helen Vo Ready for Prep 8/9/25, 8:22:35 PM 6 1 0 2 0 1 0 4 Helen Vo Ready for P…" at bounding box center [850, 433] width 1002 height 549
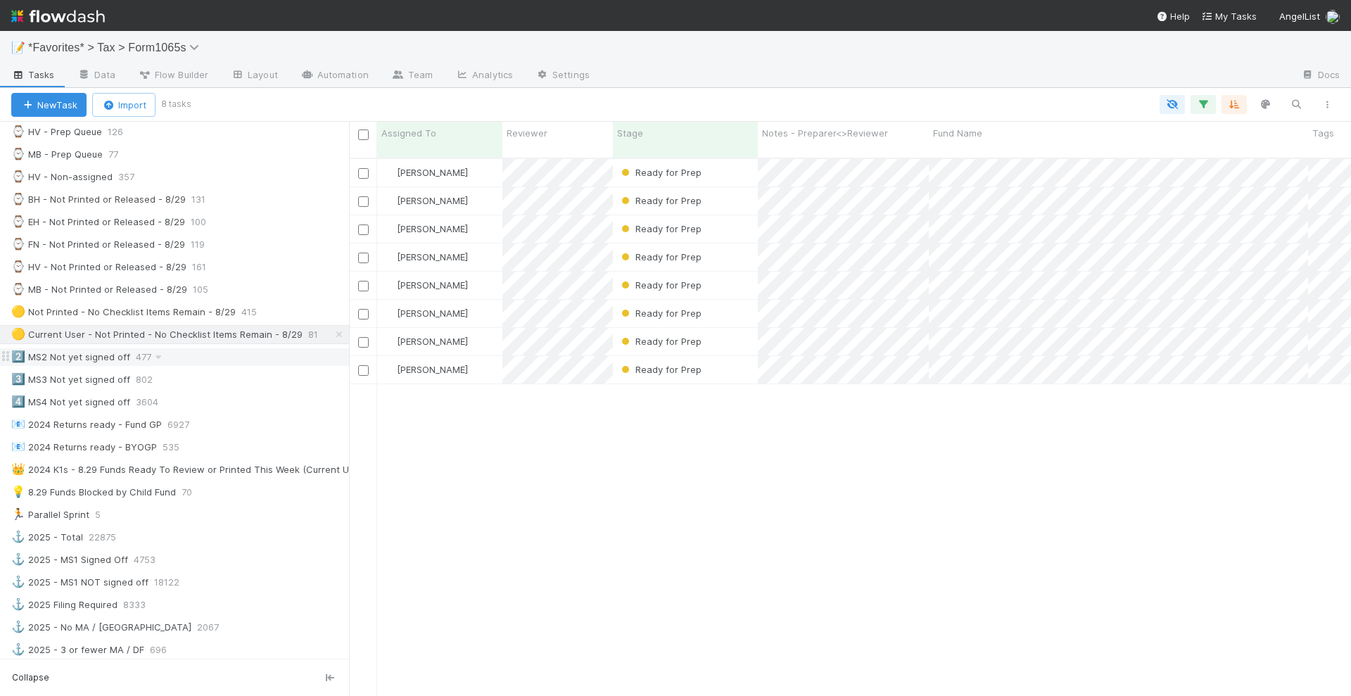
scroll to position [352, 0]
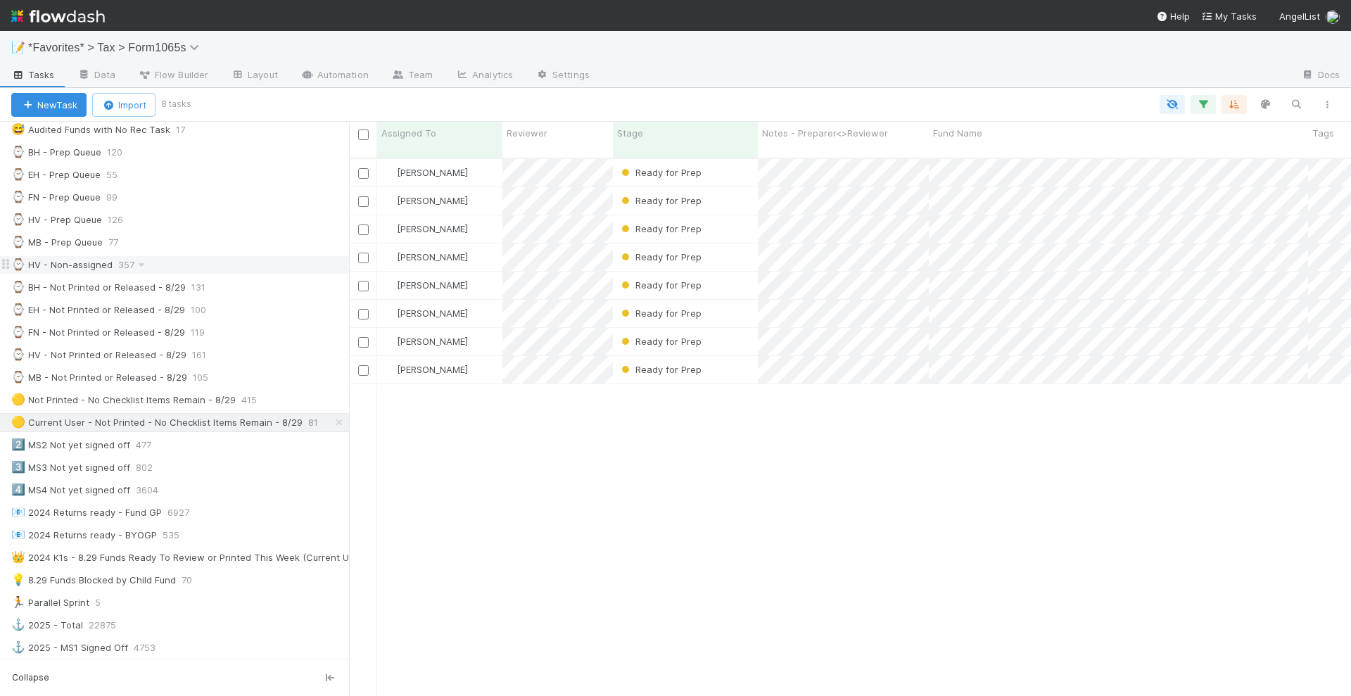
click at [70, 256] on div "⌚ HV - Non-assigned" at bounding box center [61, 265] width 101 height 18
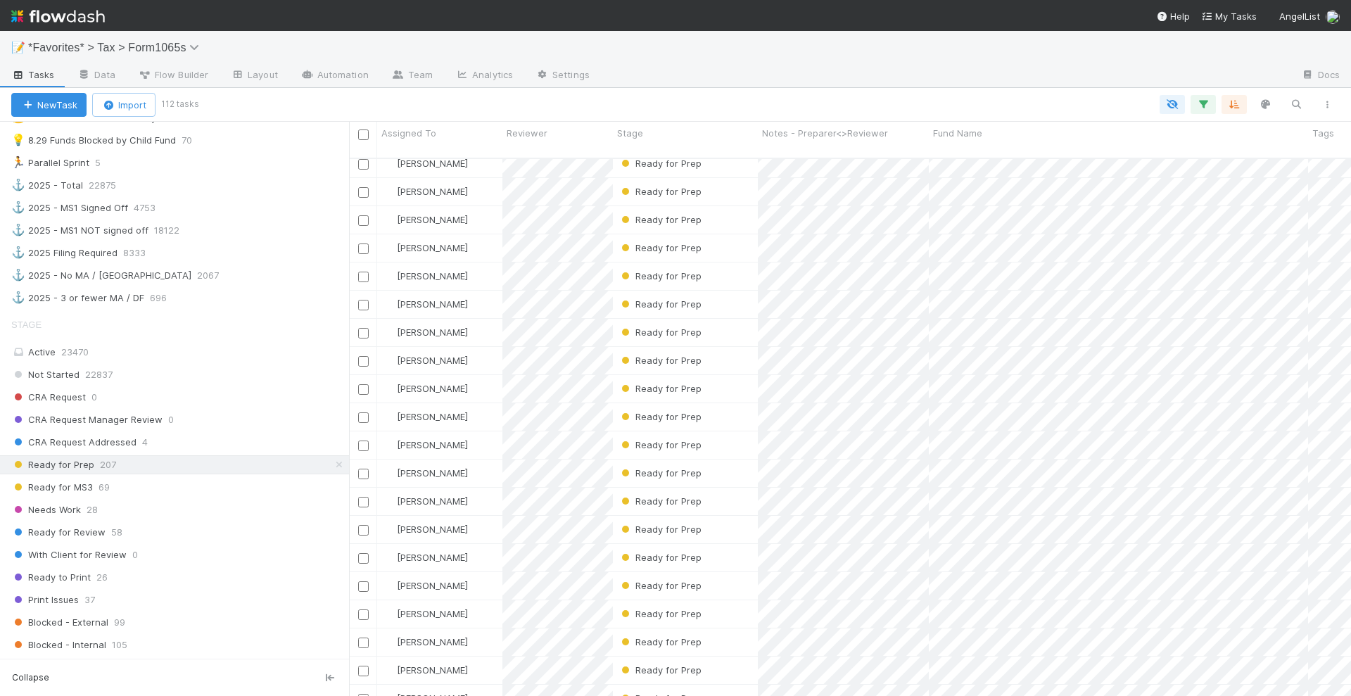
scroll to position [1012, 0]
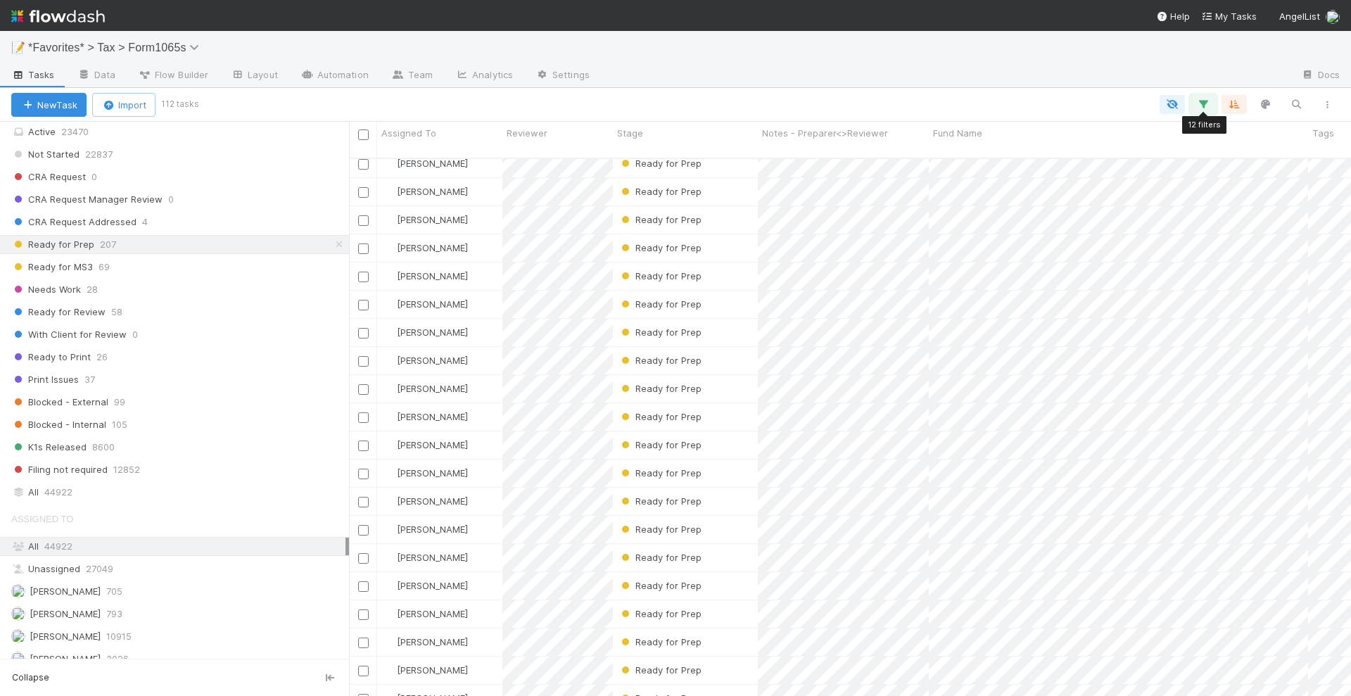
click at [1204, 104] on icon "button" at bounding box center [1204, 104] width 14 height 13
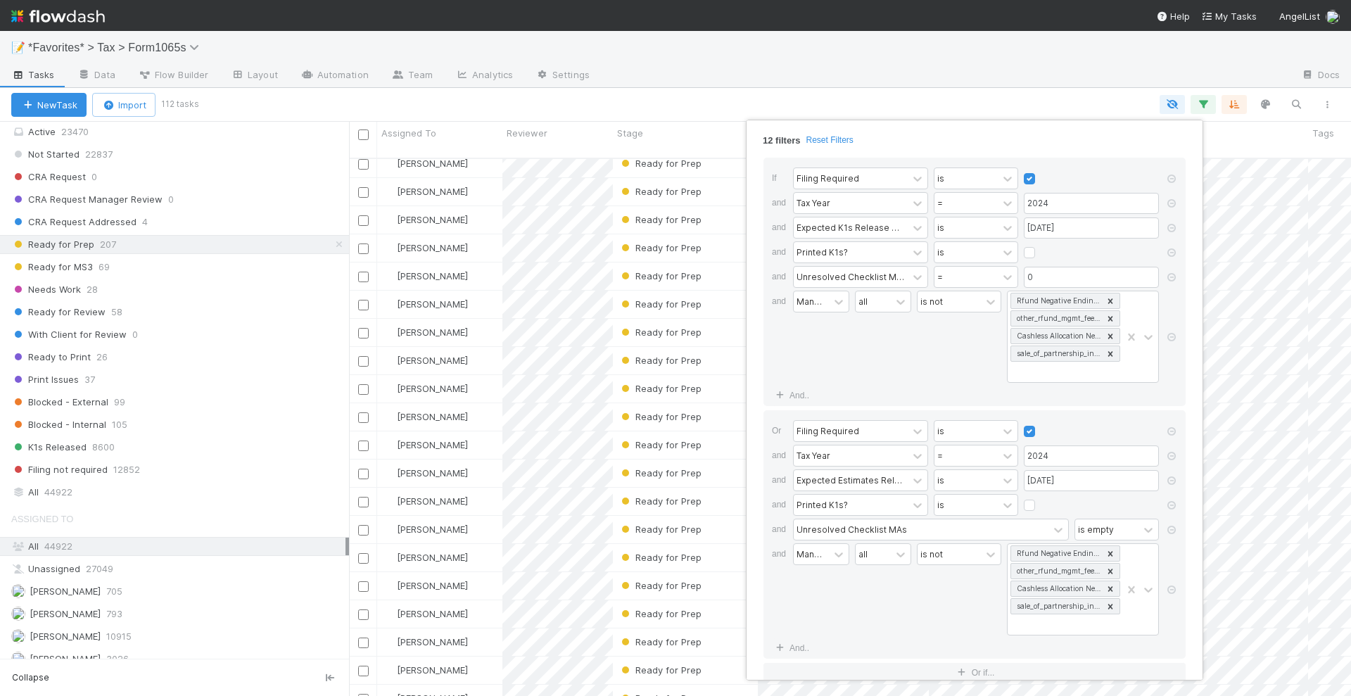
click at [840, 104] on div "12 filters Reset Filters If Filing Required is and Tax Year = 2024 and Expected…" at bounding box center [675, 348] width 1351 height 696
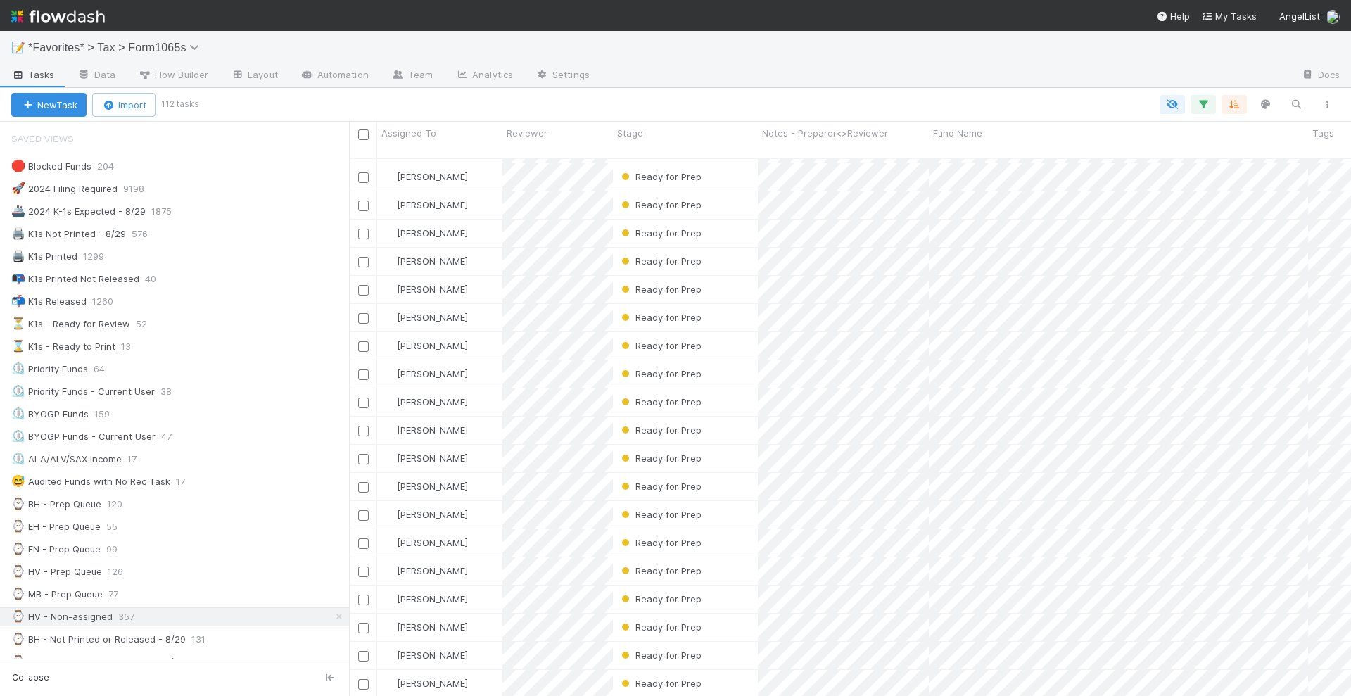
scroll to position [0, 0]
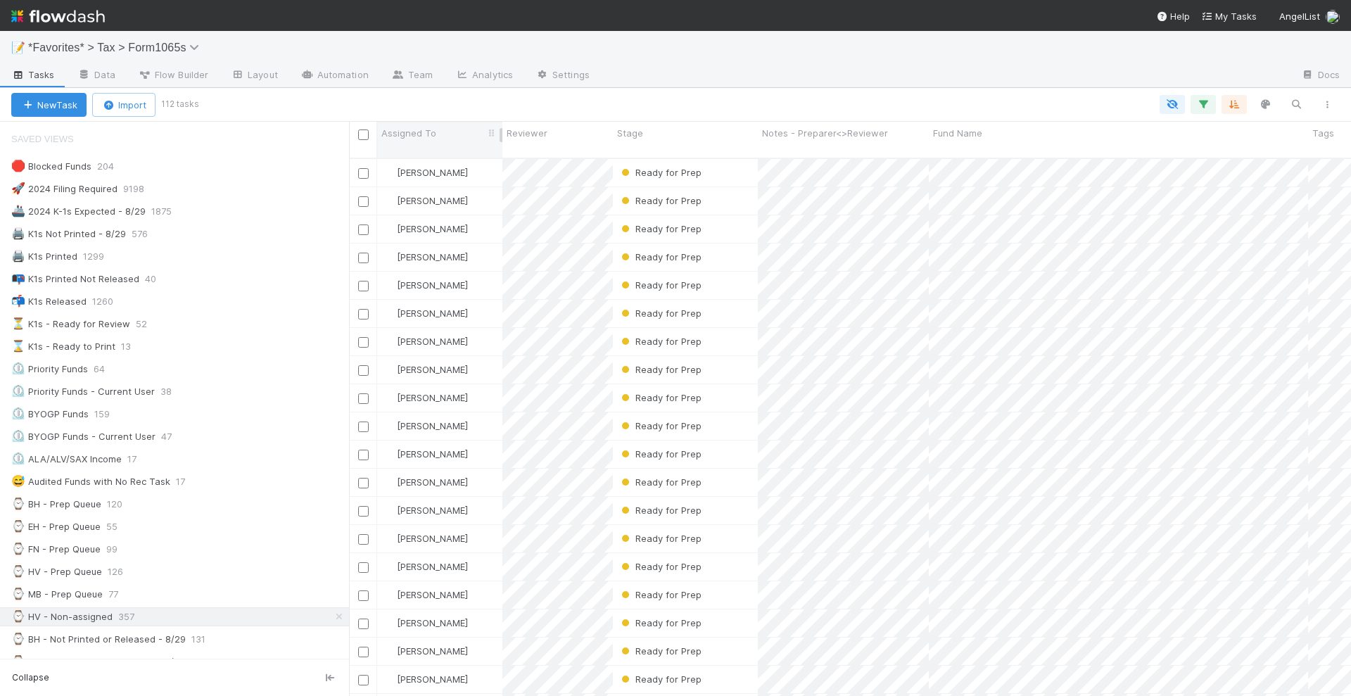
click at [427, 134] on span "Assigned To" at bounding box center [408, 133] width 55 height 14
click at [434, 156] on div "Sort A → Z" at bounding box center [462, 159] width 160 height 21
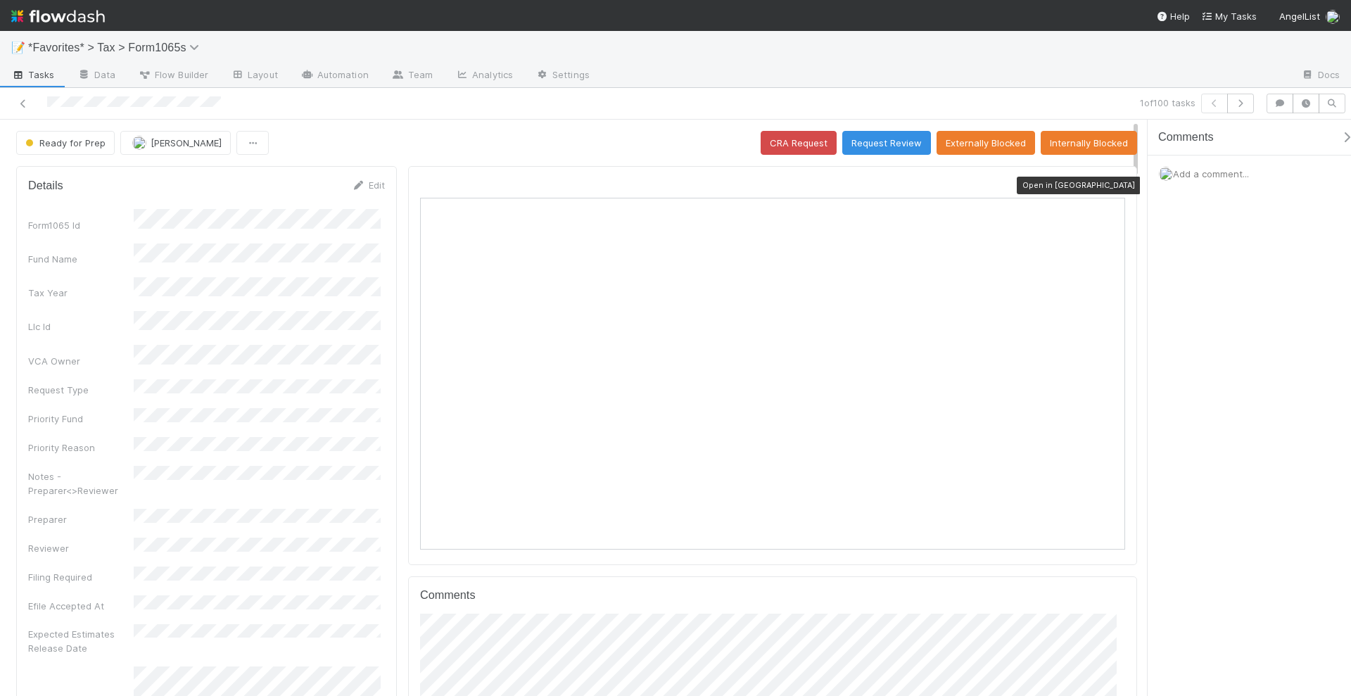
click at [1111, 182] on icon at bounding box center [1118, 185] width 14 height 9
click at [891, 136] on button "Request Review" at bounding box center [887, 143] width 89 height 24
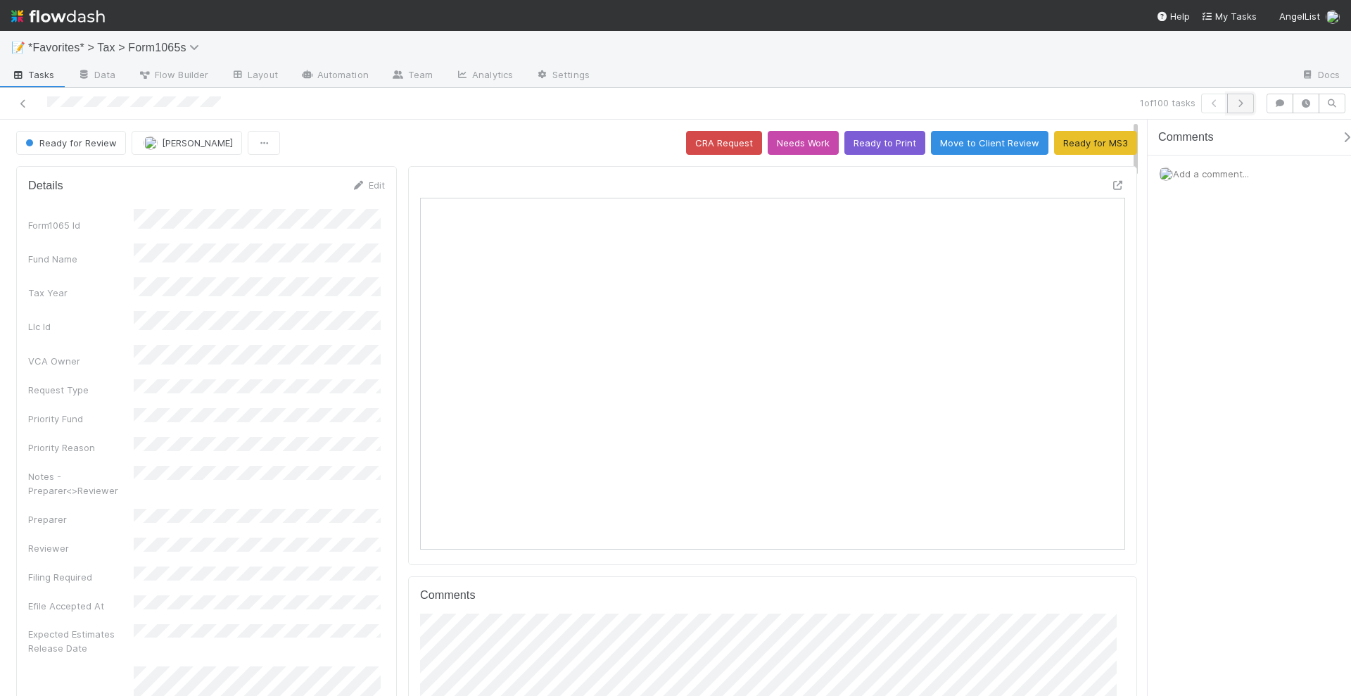
click at [1242, 96] on button "button" at bounding box center [1241, 104] width 27 height 20
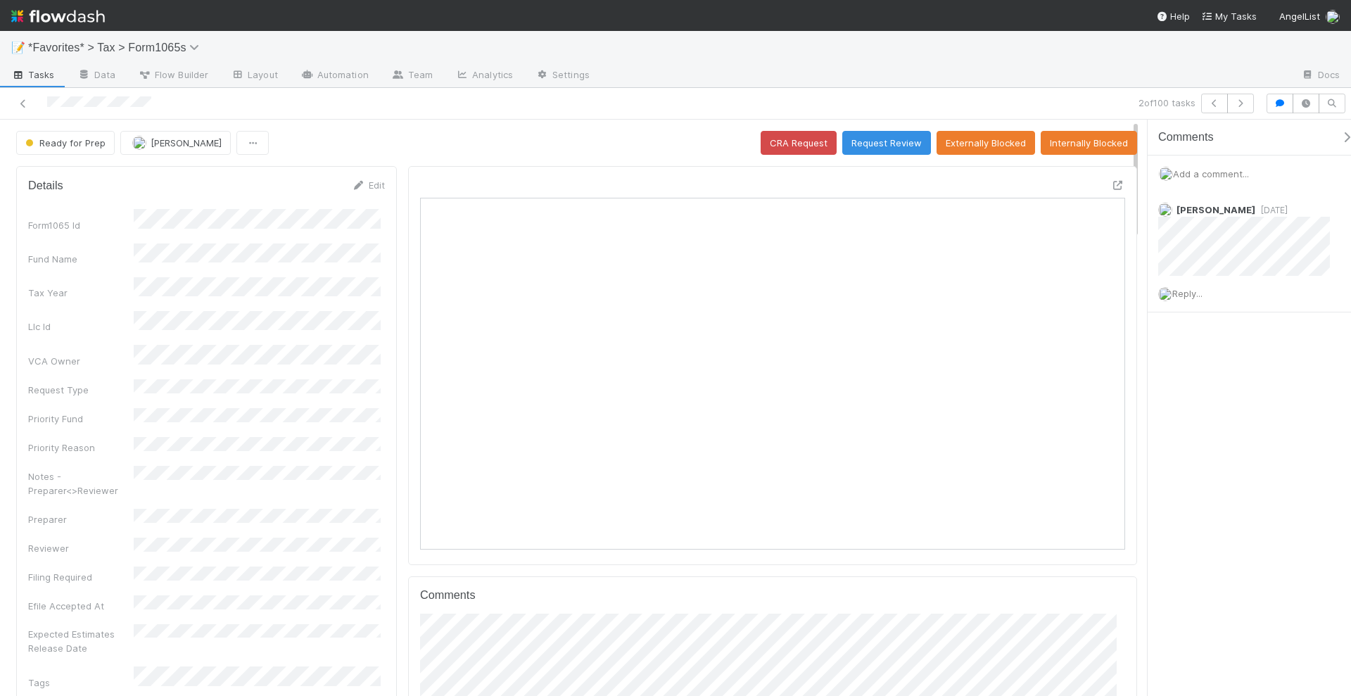
scroll to position [273, 339]
click at [1242, 104] on icon "button" at bounding box center [1241, 103] width 14 height 8
click at [1248, 103] on icon "button" at bounding box center [1241, 103] width 14 height 8
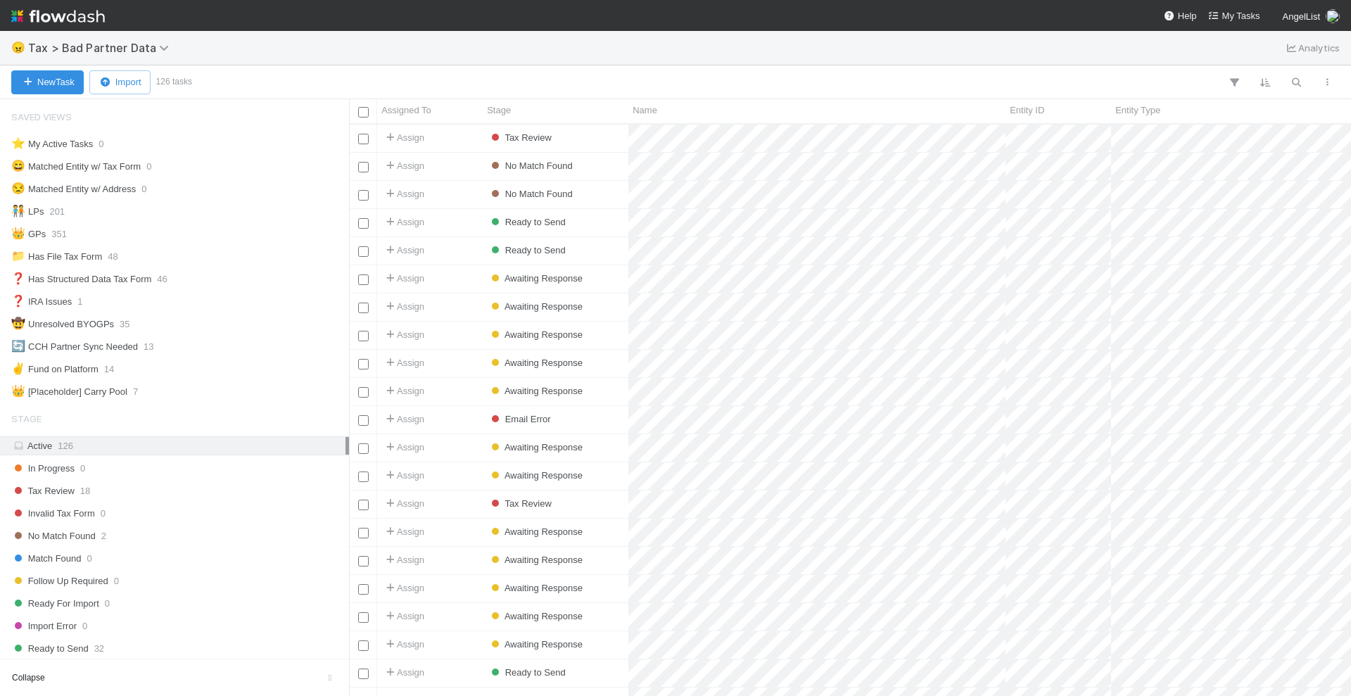
scroll to position [559, 989]
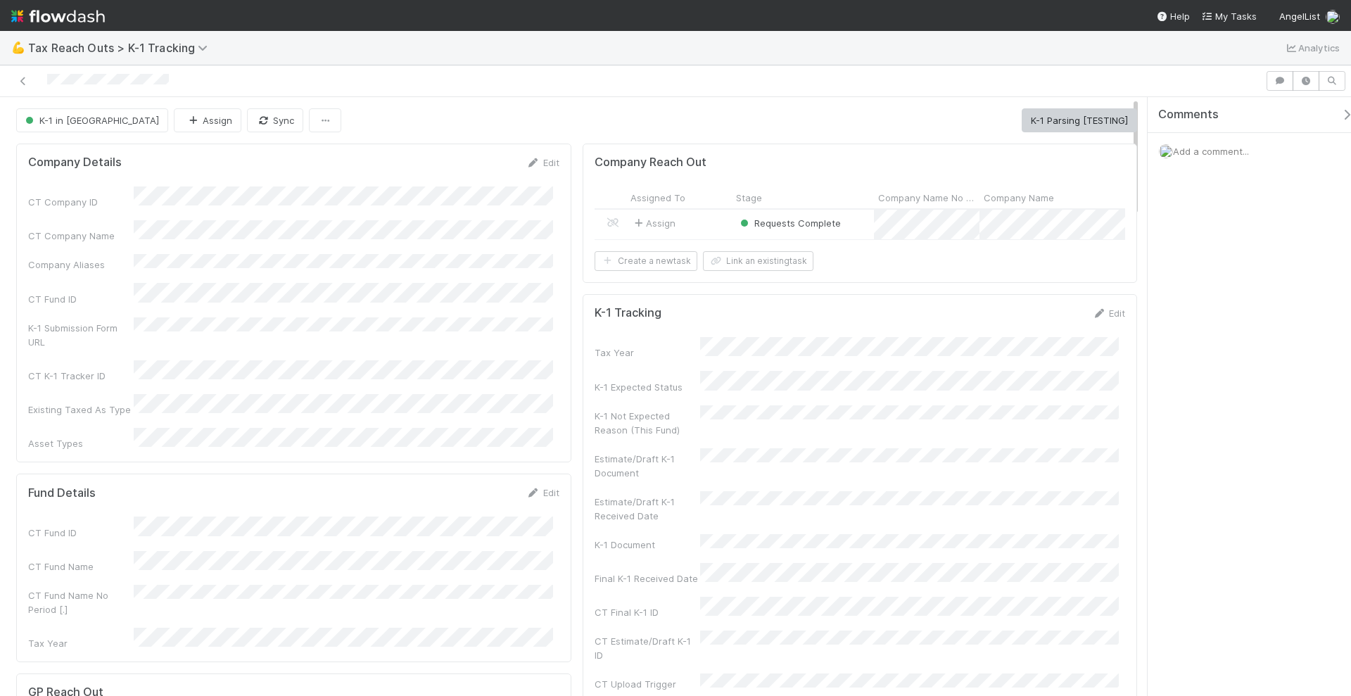
click at [706, 218] on div "Assign" at bounding box center [679, 225] width 106 height 30
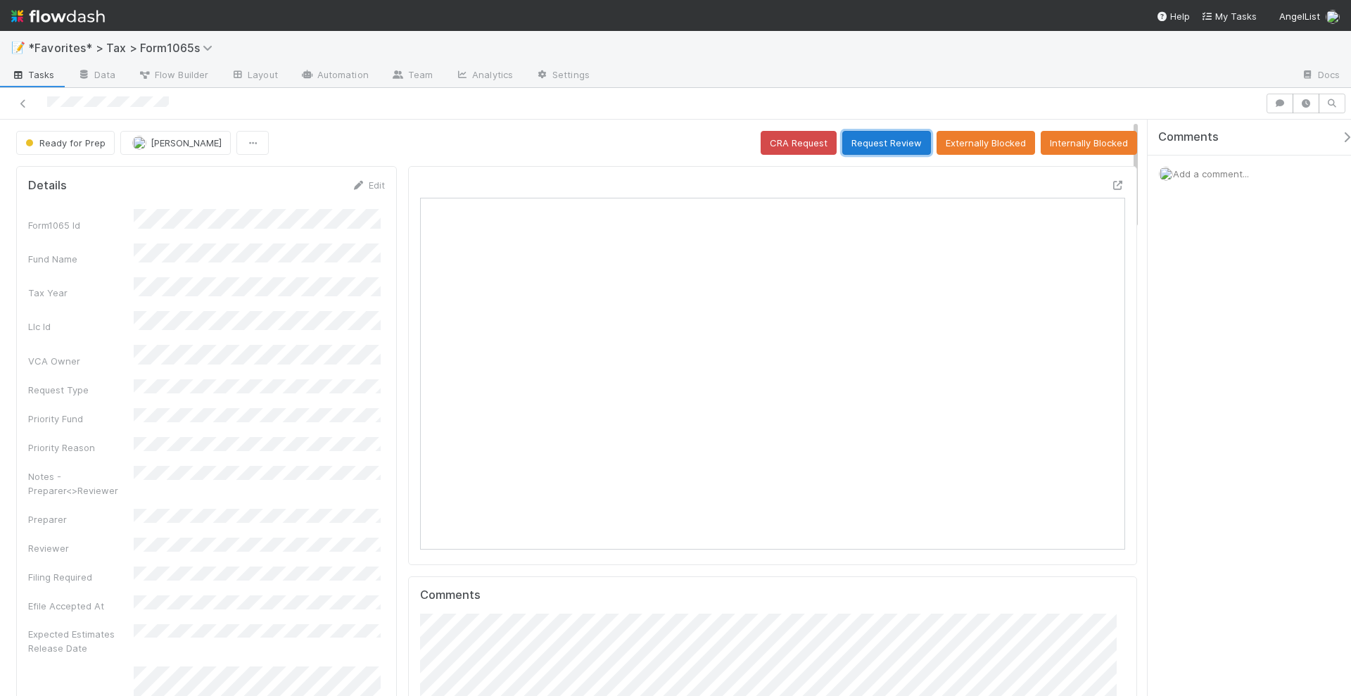
click at [892, 141] on button "Request Review" at bounding box center [887, 143] width 89 height 24
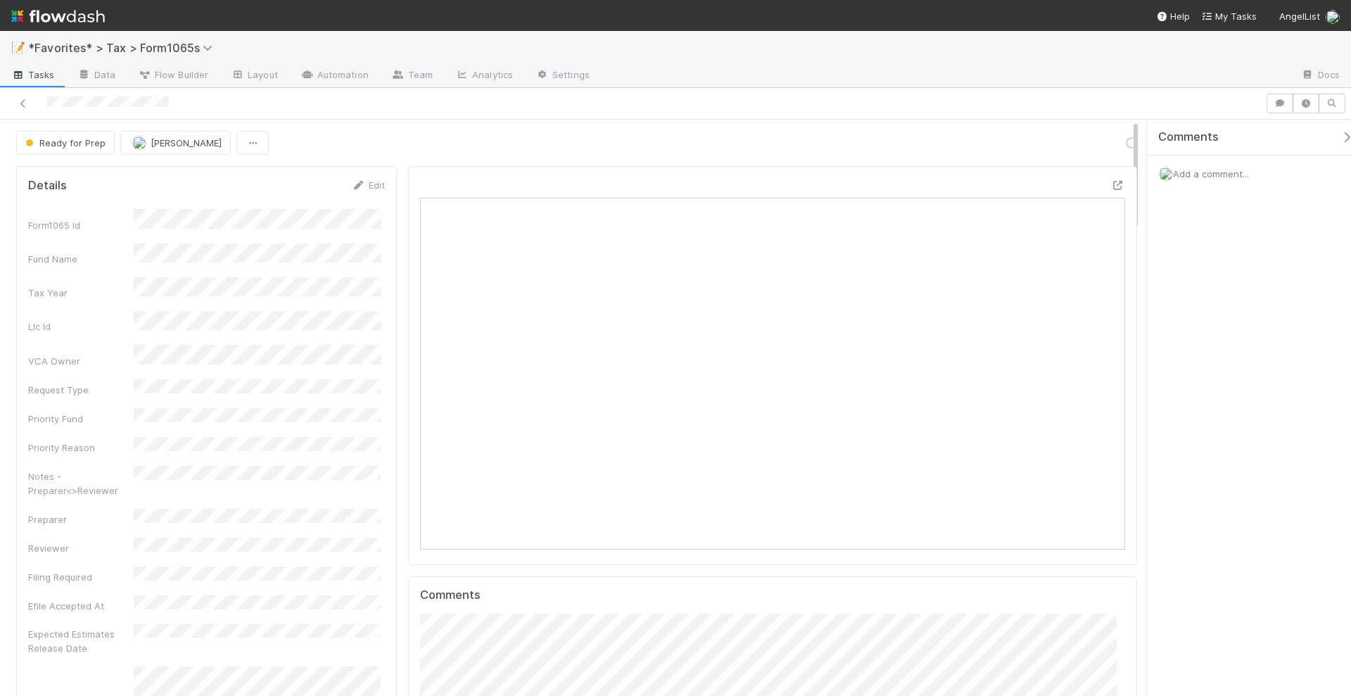
scroll to position [273, 683]
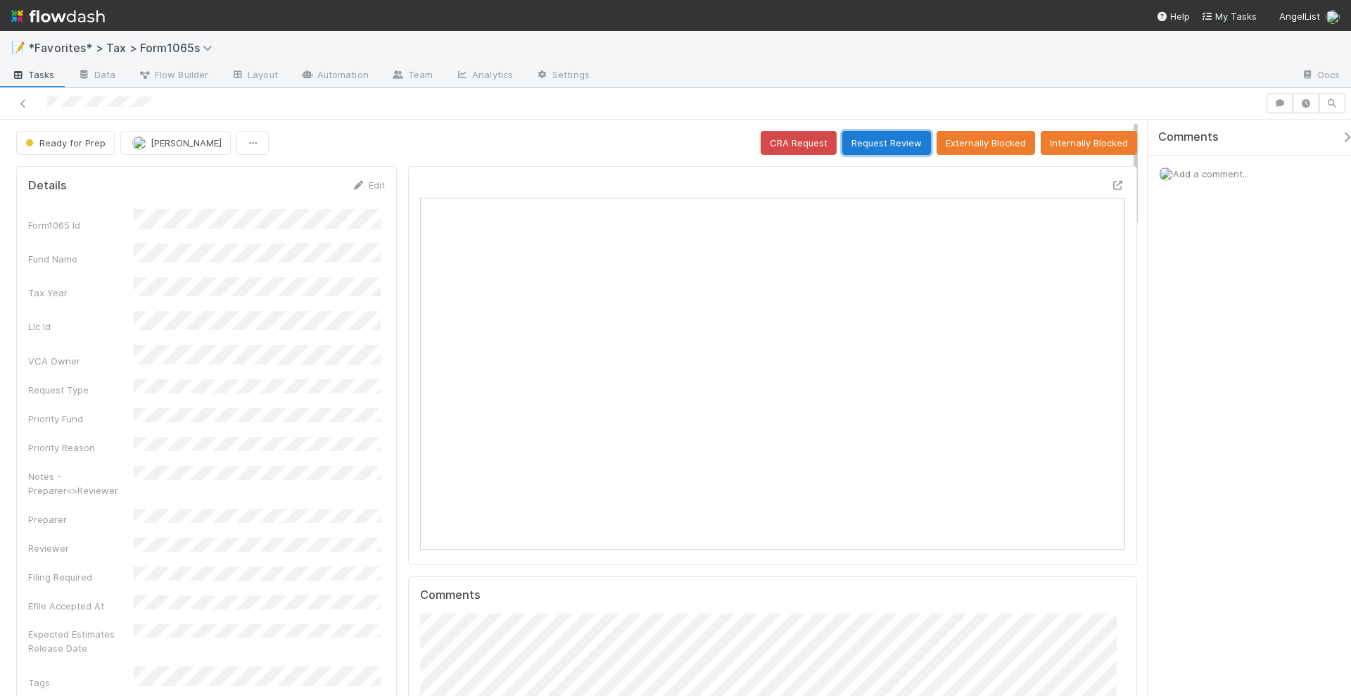
click at [887, 140] on button "Request Review" at bounding box center [887, 143] width 89 height 24
